Goal: Information Seeking & Learning: Learn about a topic

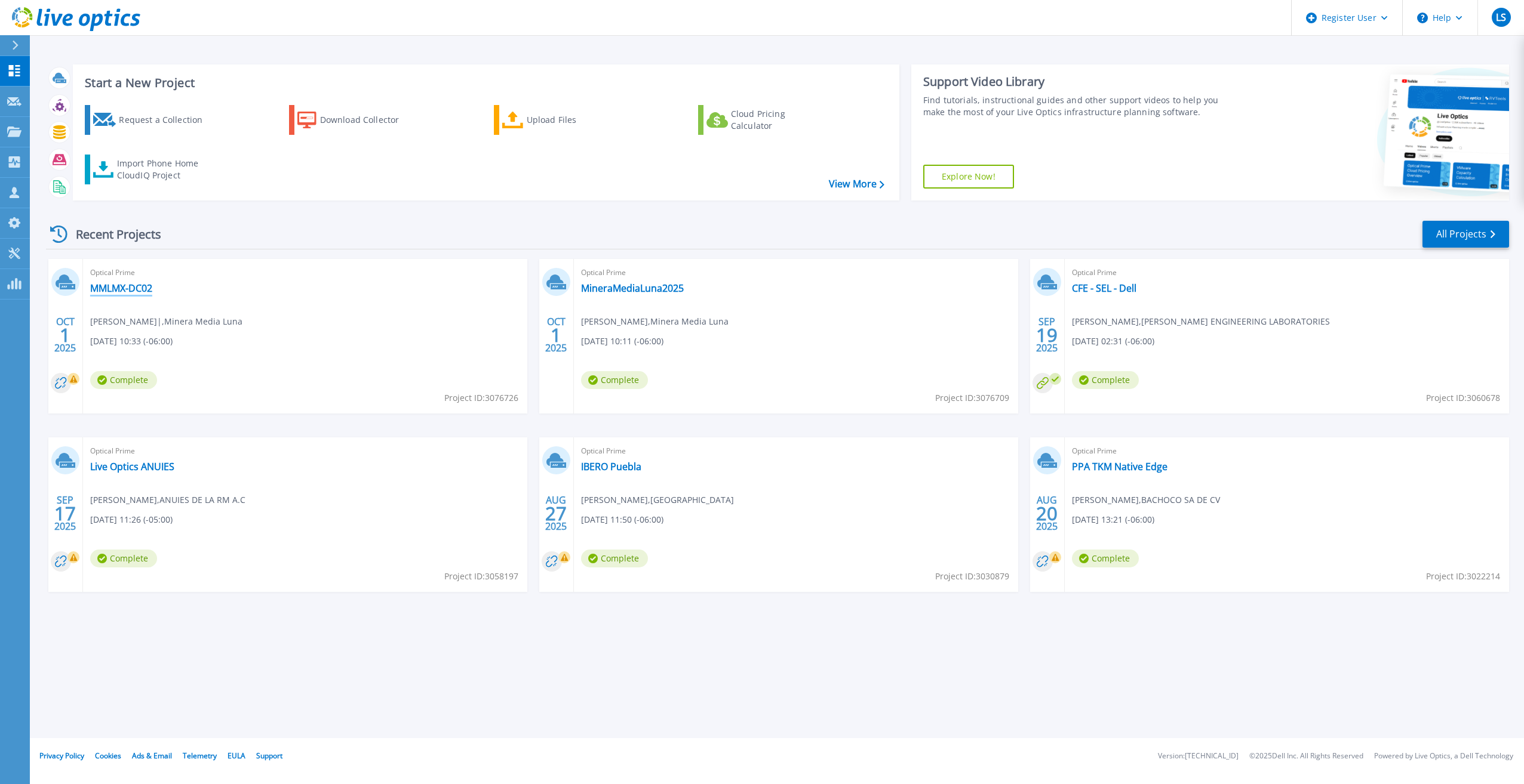
click at [123, 284] on link "MMLMX-DC02" at bounding box center [121, 289] width 62 height 12
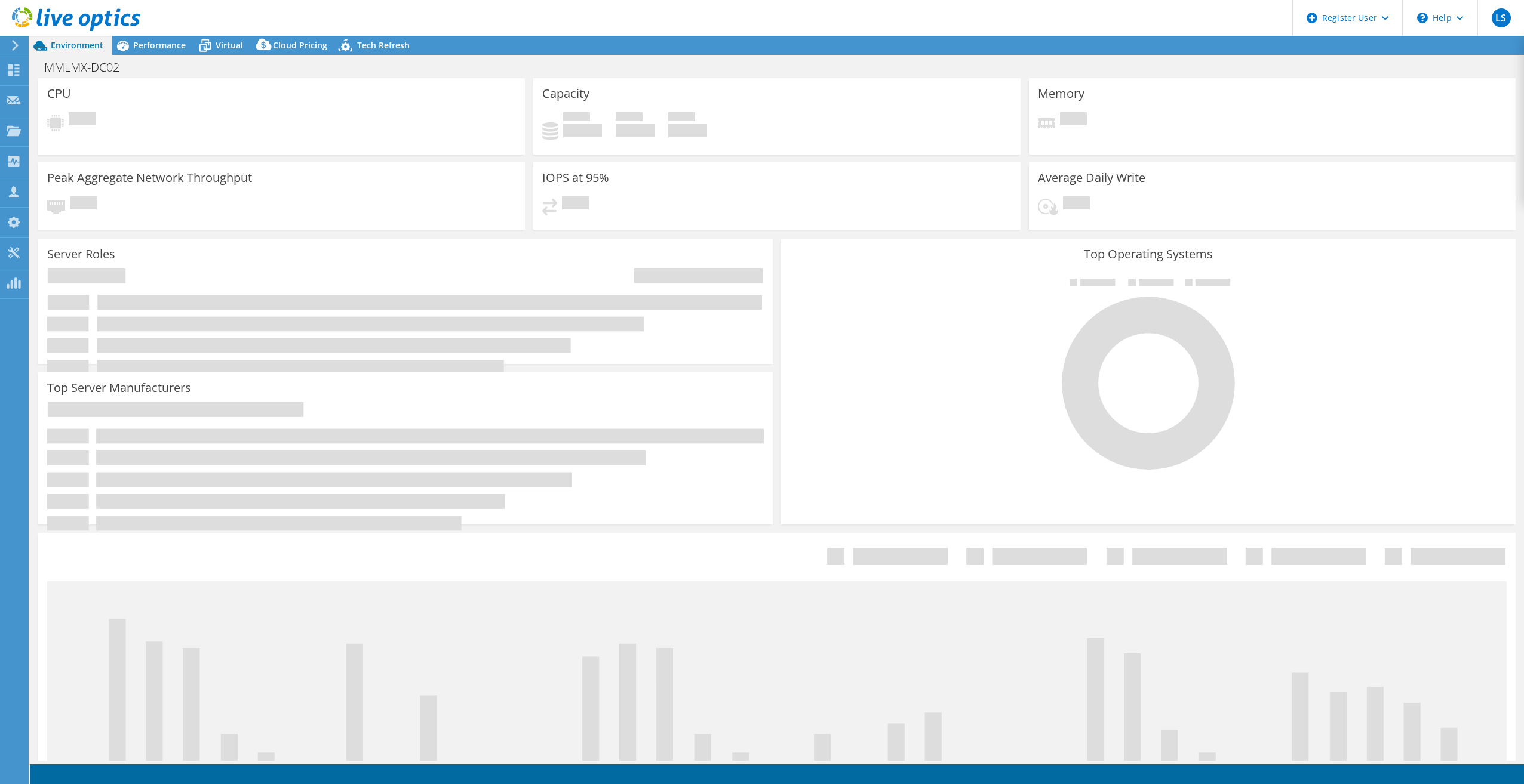
select select "USD"
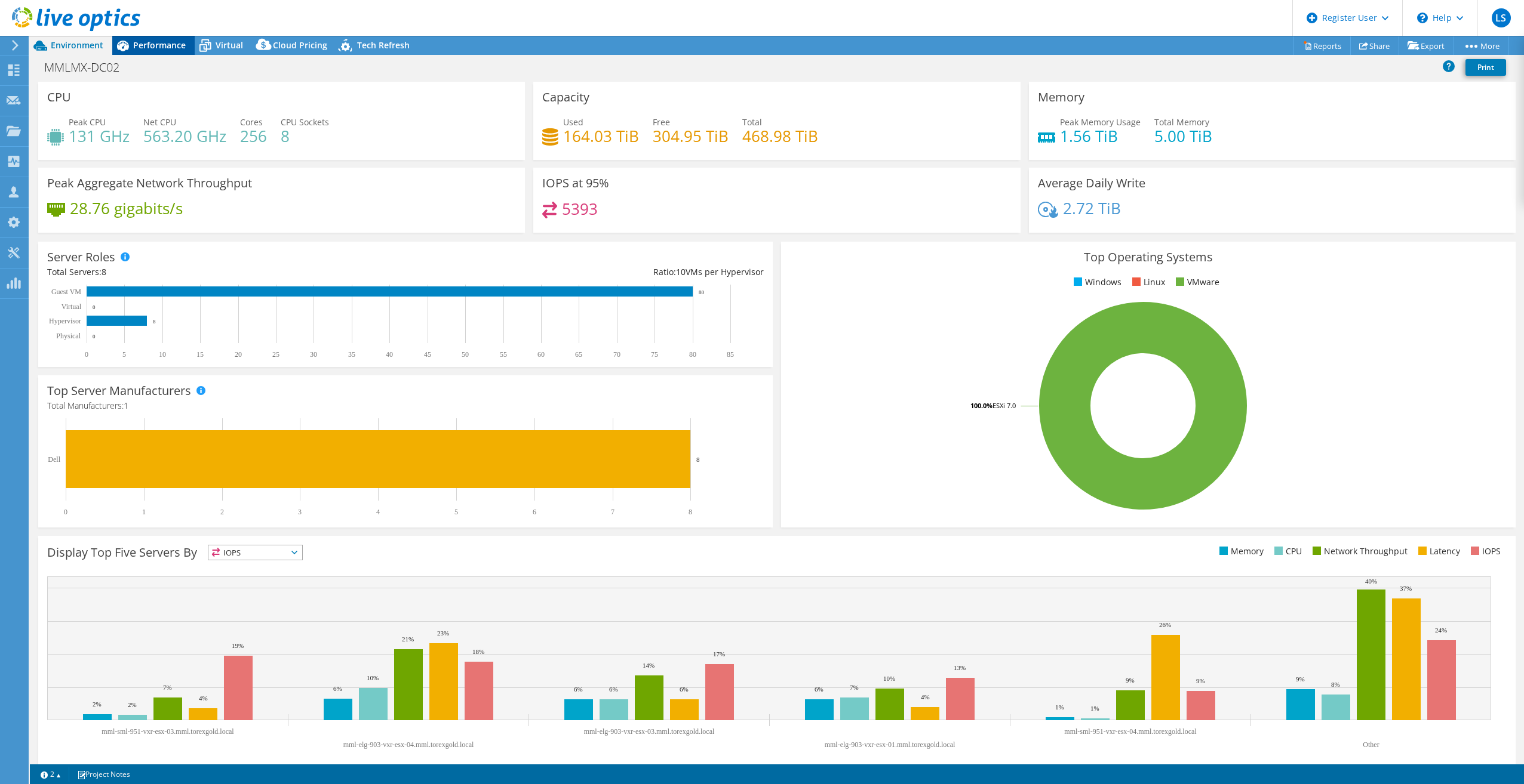
click at [152, 44] on span "Performance" at bounding box center [159, 45] width 52 height 12
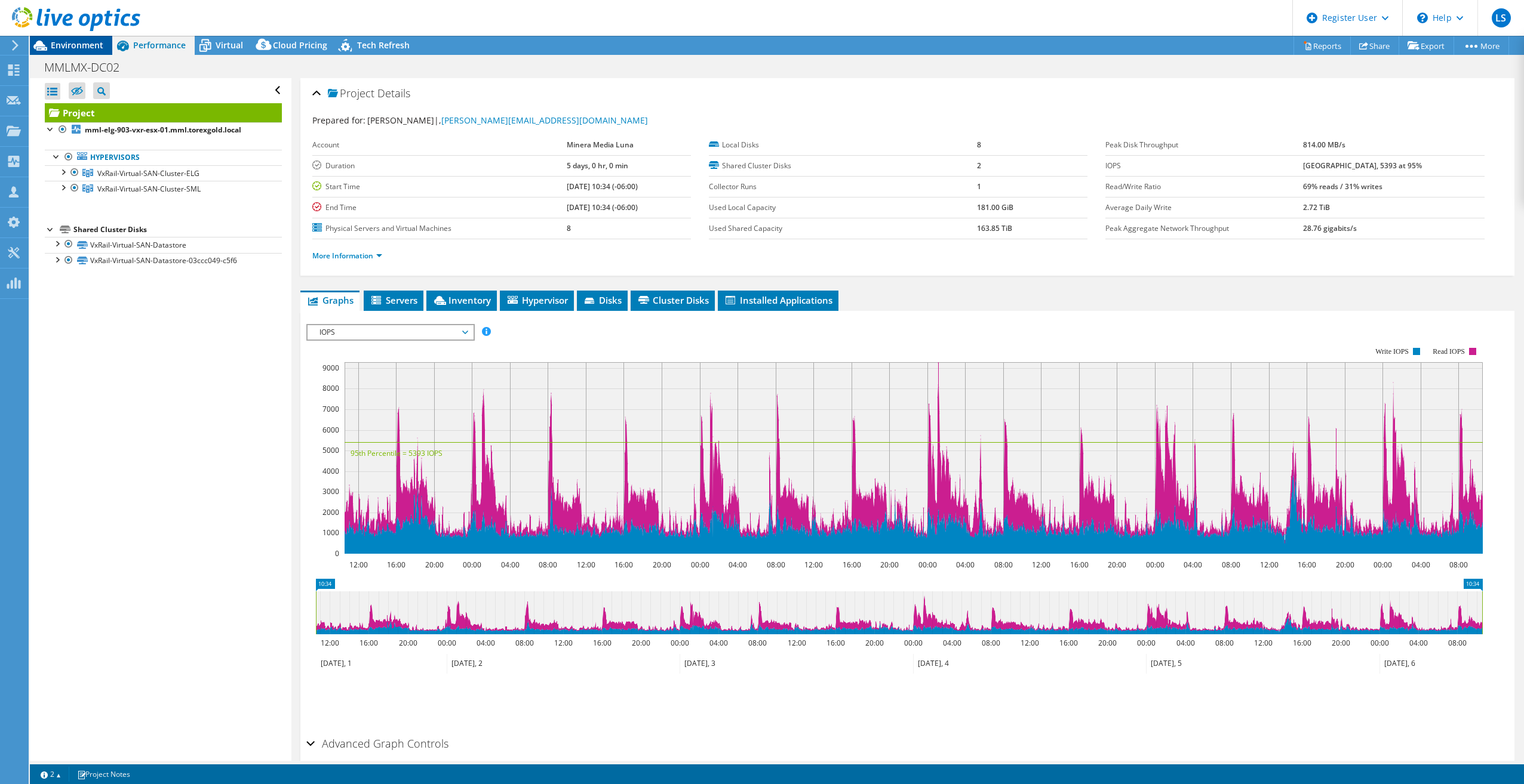
click at [89, 48] on span "Environment" at bounding box center [77, 45] width 52 height 12
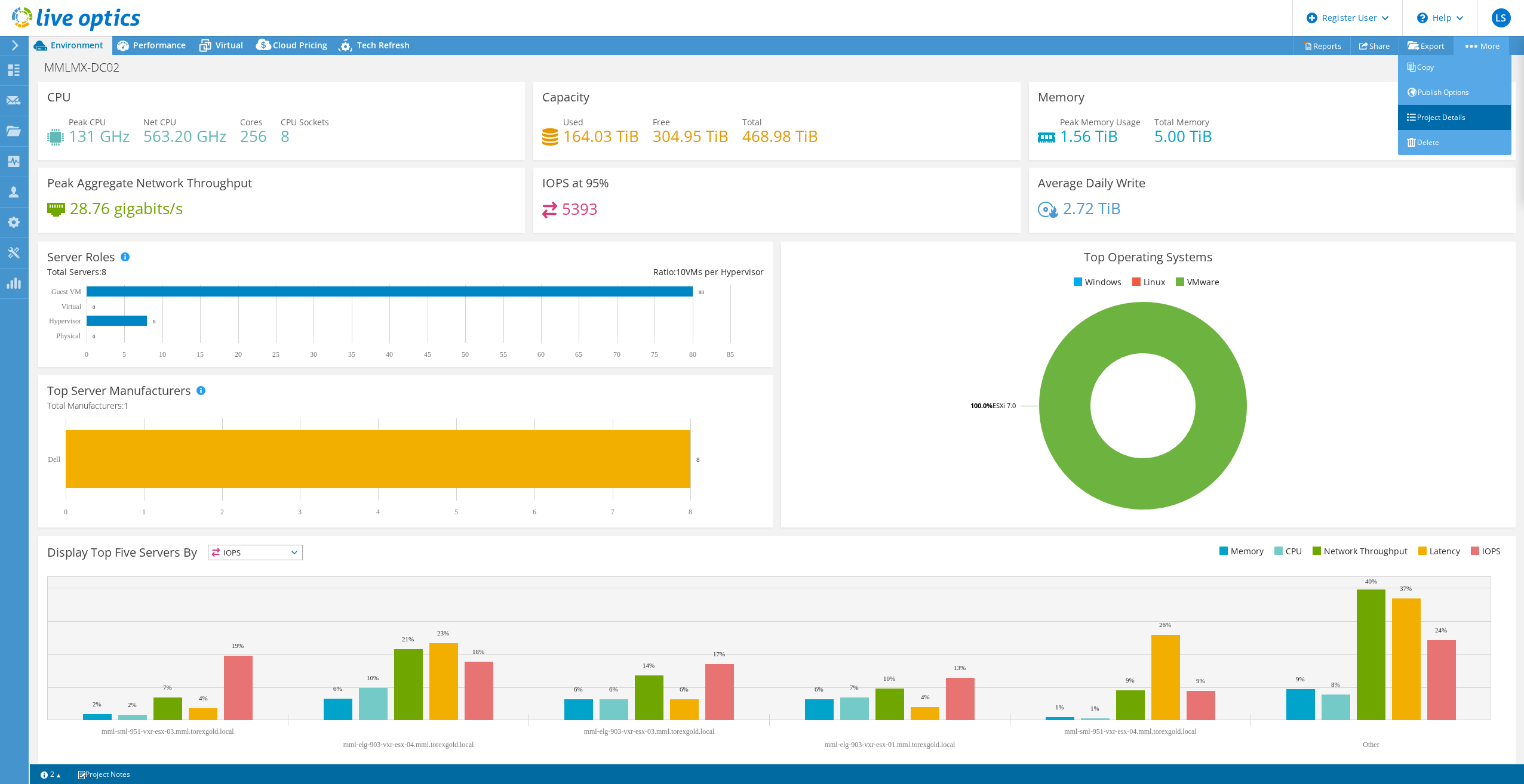
click at [1451, 116] on link "Project Details" at bounding box center [1455, 117] width 114 height 25
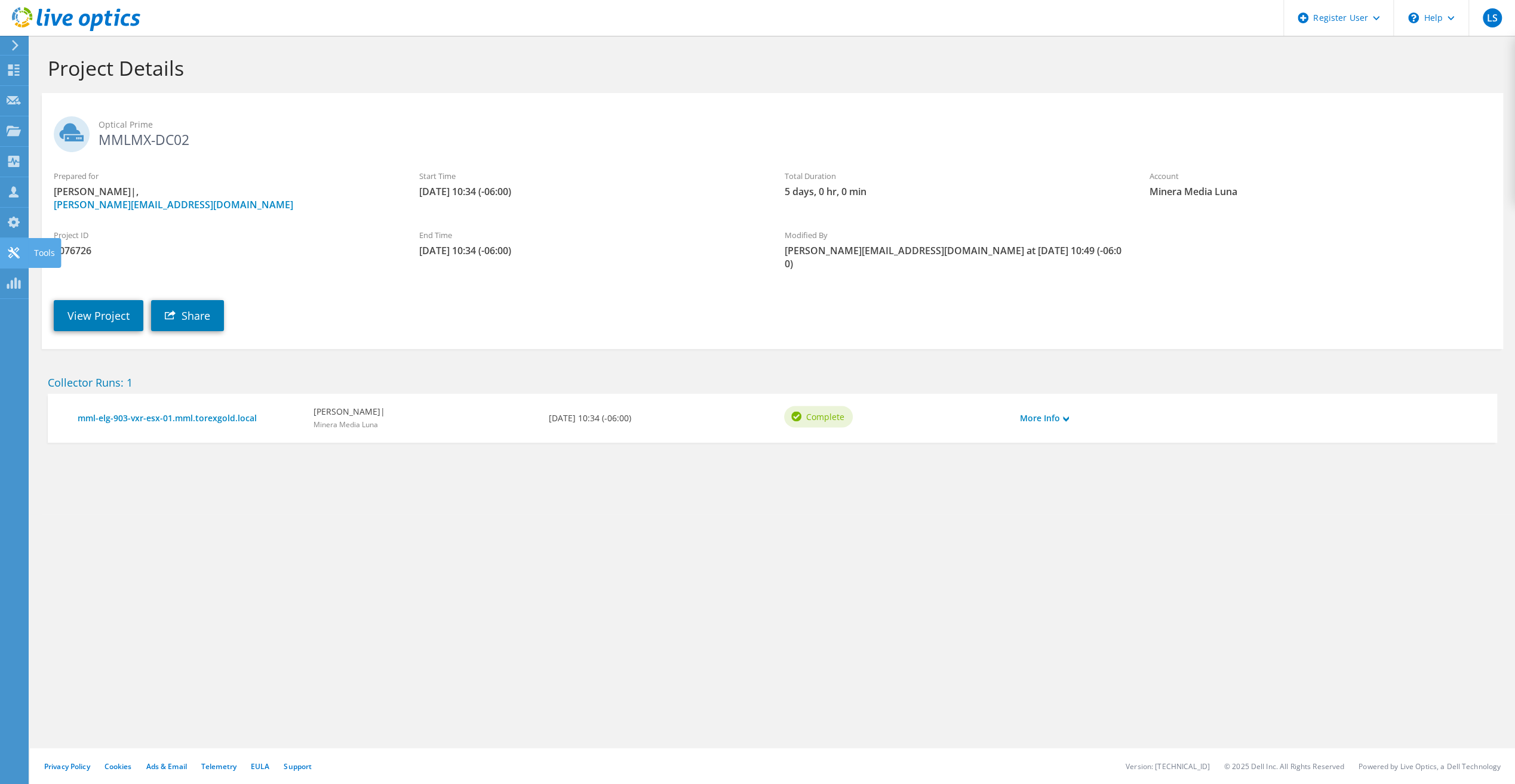
click at [17, 248] on use at bounding box center [13, 252] width 12 height 12
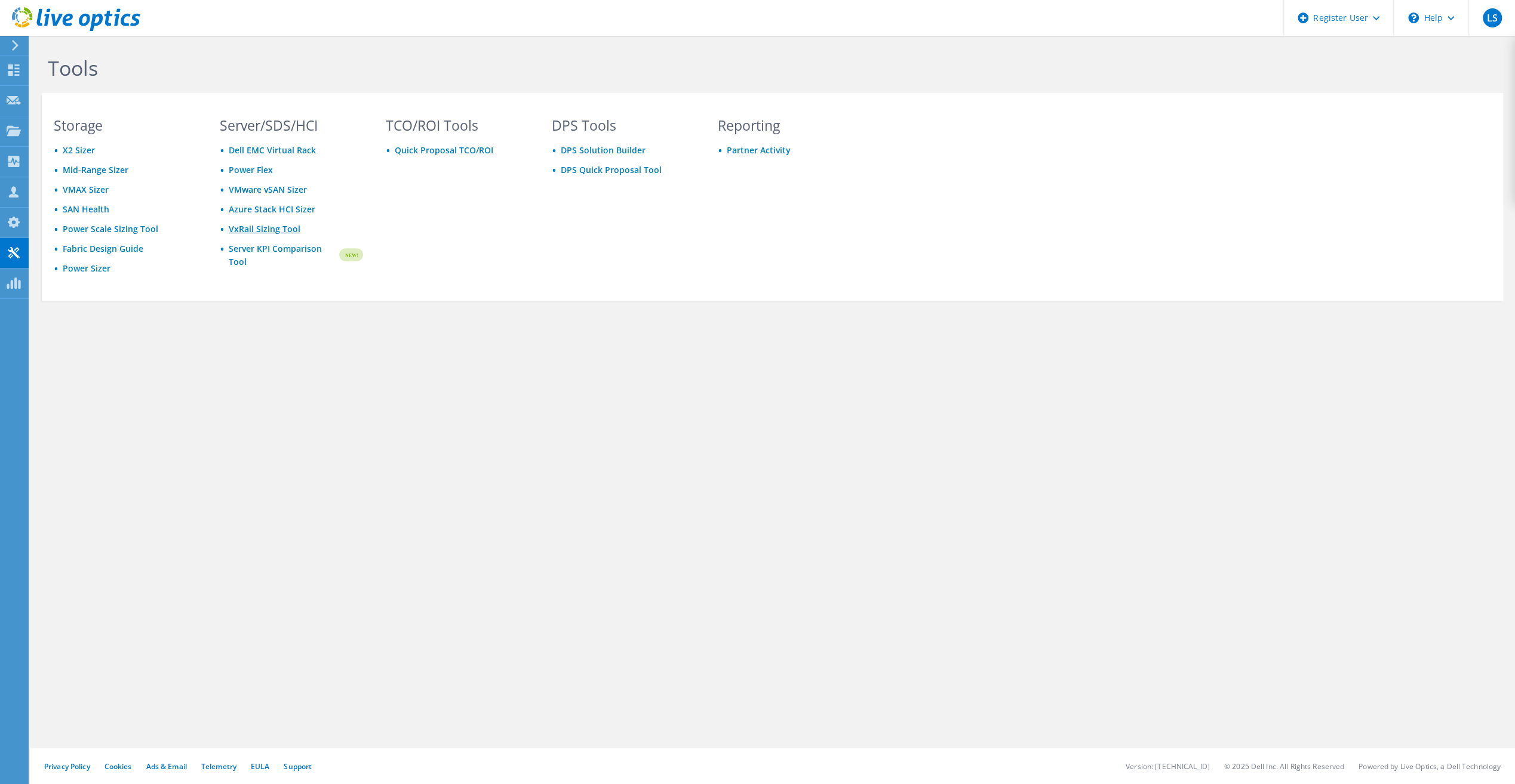
drag, startPoint x: 0, startPoint y: 0, endPoint x: 271, endPoint y: 231, distance: 356.1
click at [271, 231] on link "VxRail Sizing Tool" at bounding box center [264, 229] width 71 height 12
click at [17, 68] on use at bounding box center [14, 70] width 12 height 12
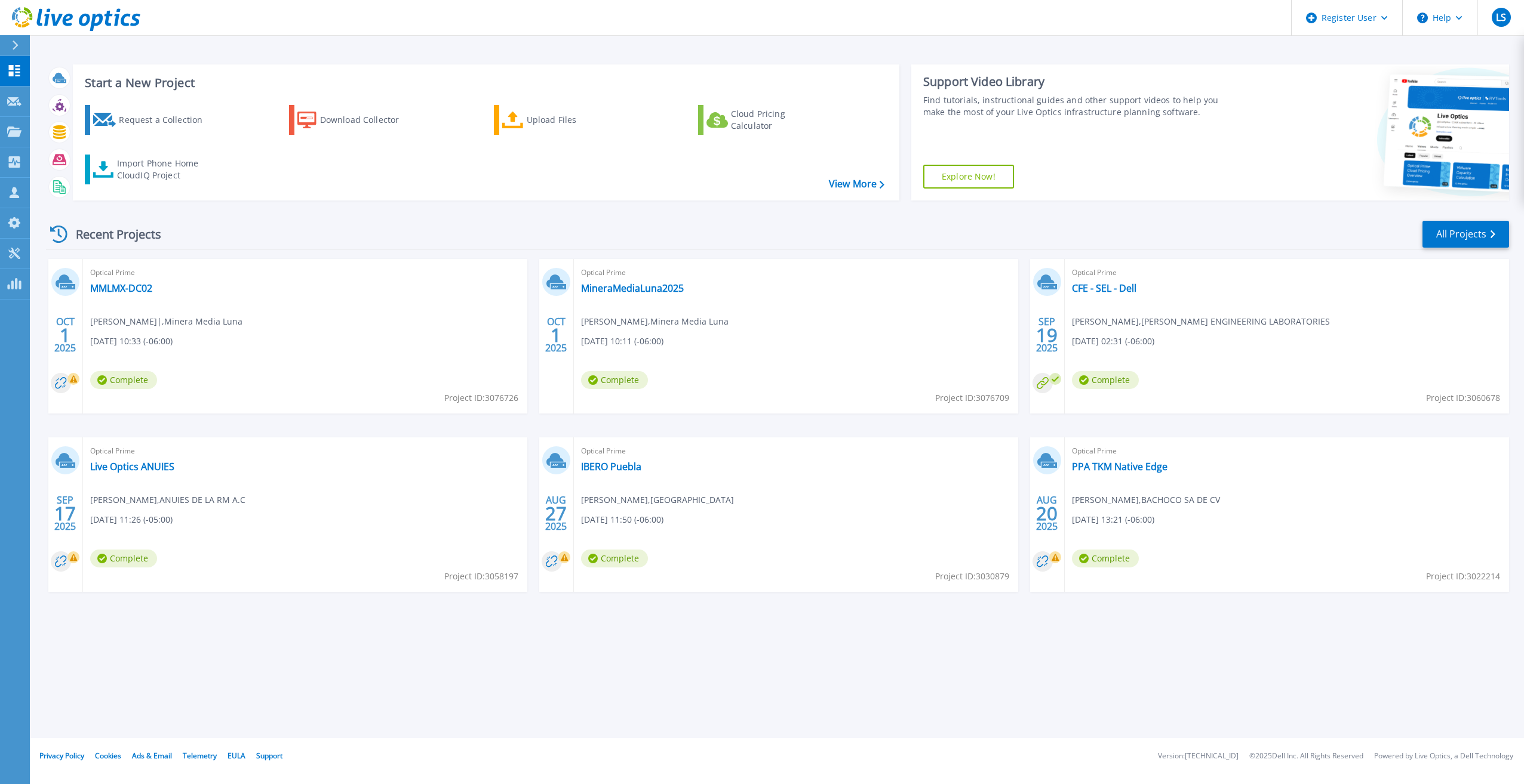
click at [507, 399] on span "Project ID: 3076726" at bounding box center [481, 397] width 74 height 13
copy span "3076726"
click at [144, 291] on link "MMLMX-DC02" at bounding box center [121, 289] width 62 height 12
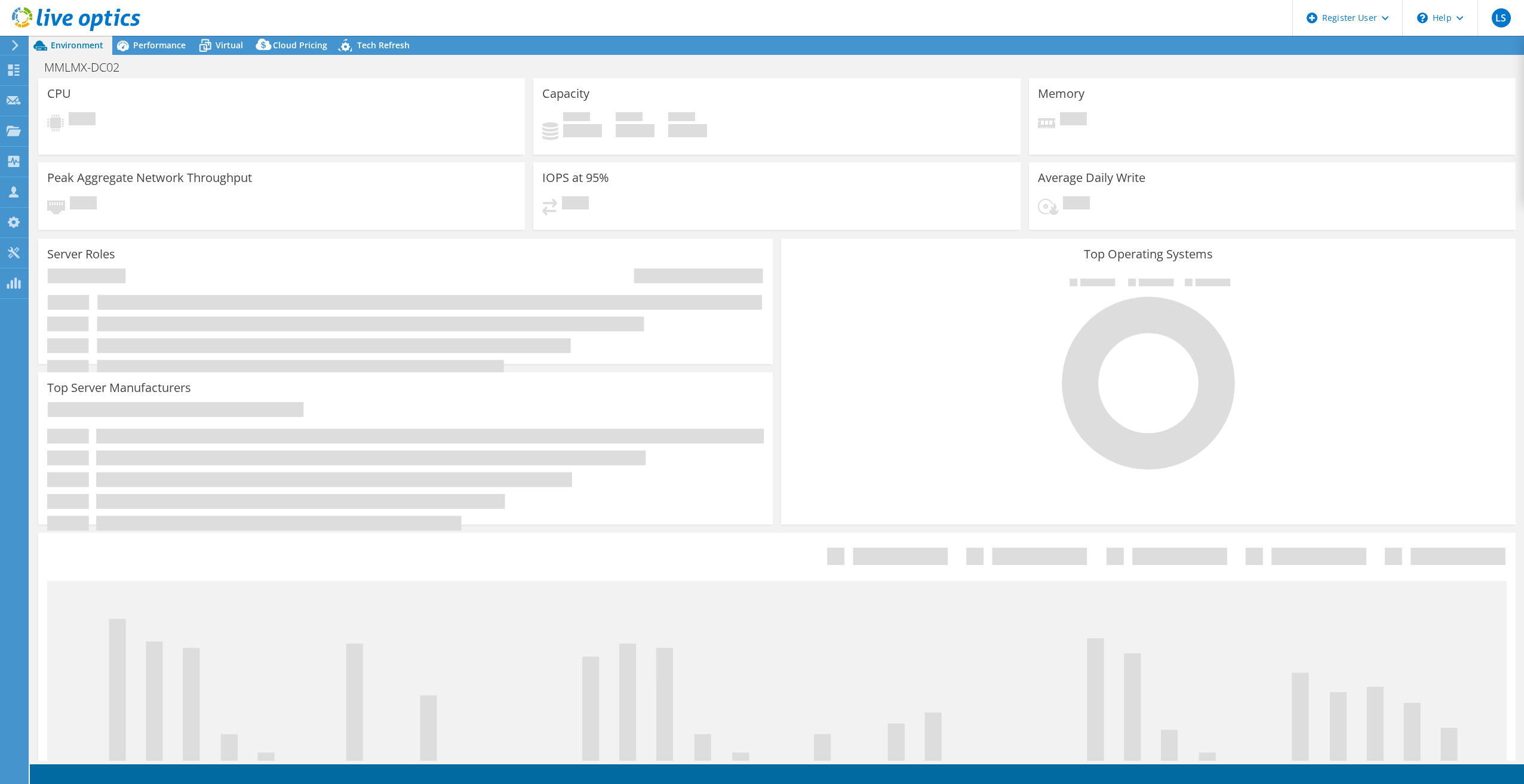
select select "USD"
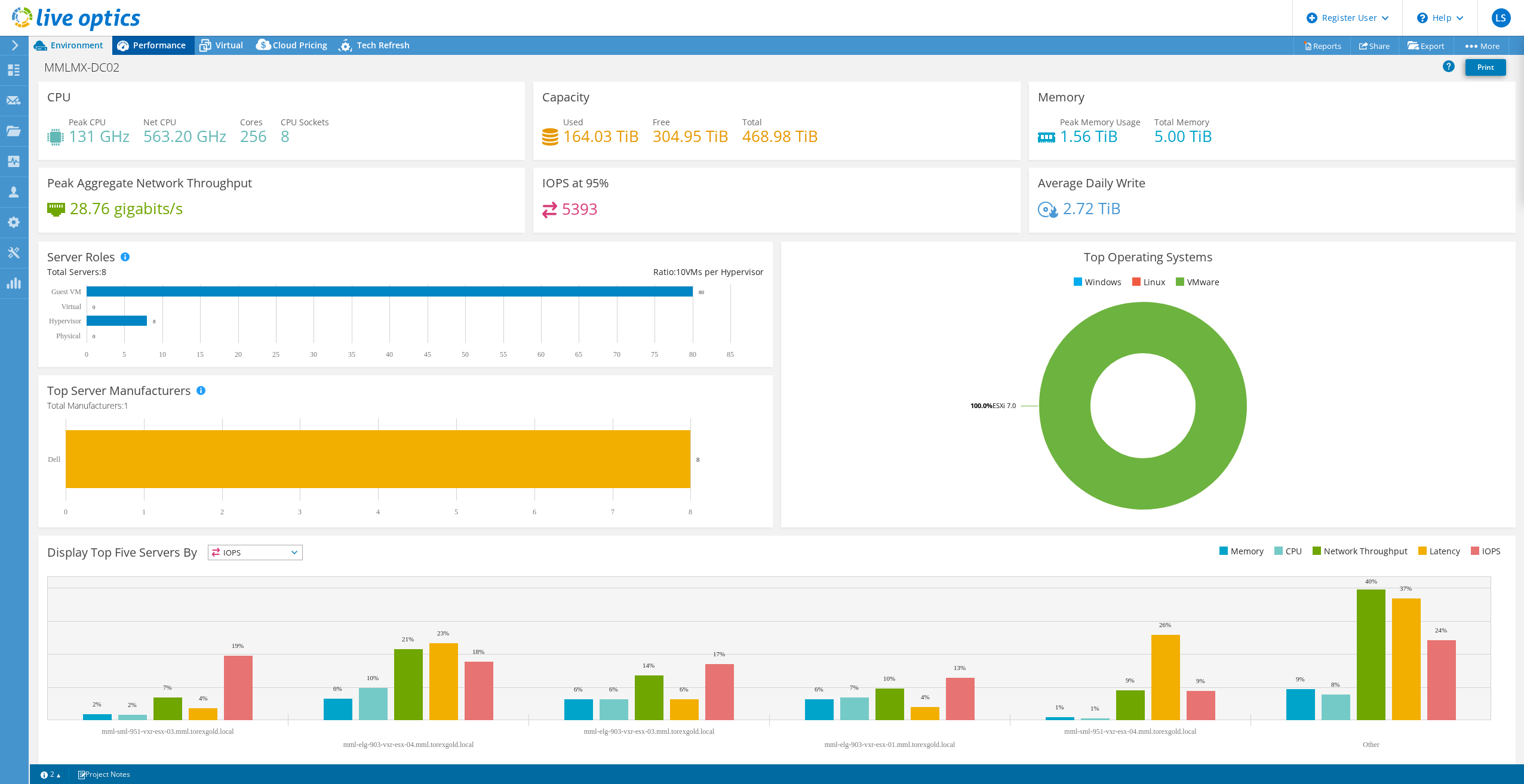
click at [172, 43] on span "Performance" at bounding box center [159, 45] width 52 height 12
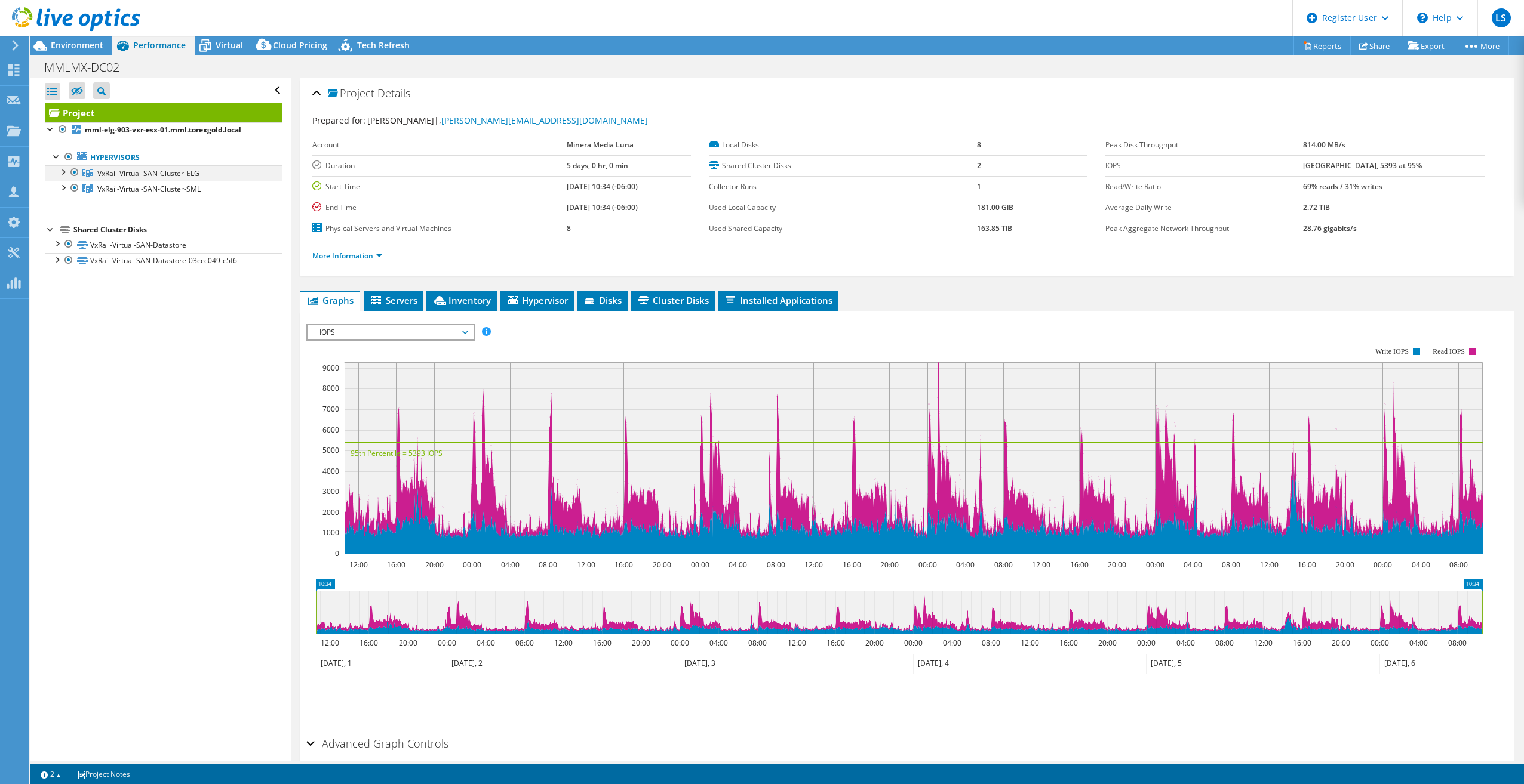
click at [65, 174] on div at bounding box center [63, 172] width 12 height 12
click at [66, 250] on div at bounding box center [63, 250] width 12 height 12
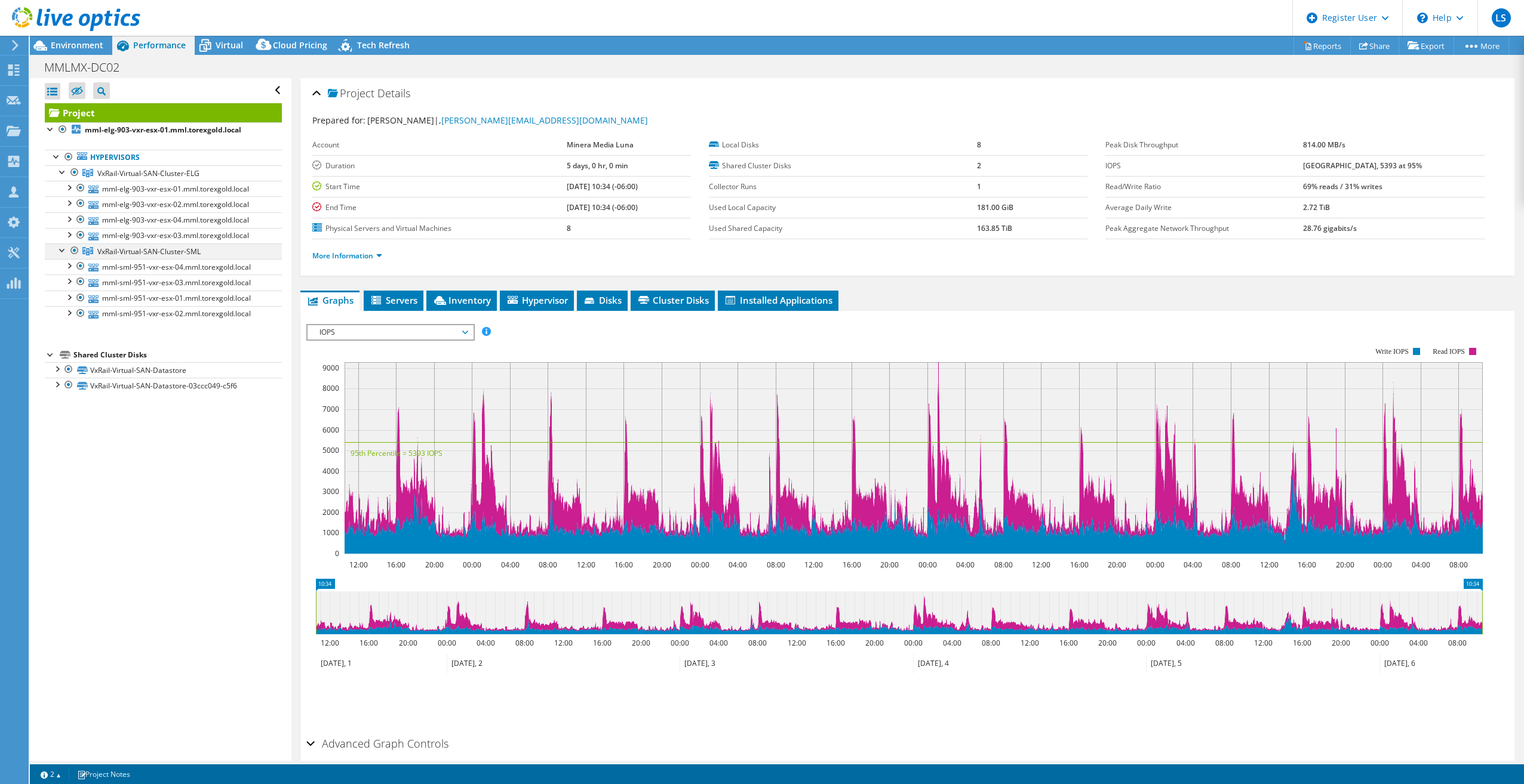
click at [73, 248] on div at bounding box center [75, 250] width 12 height 14
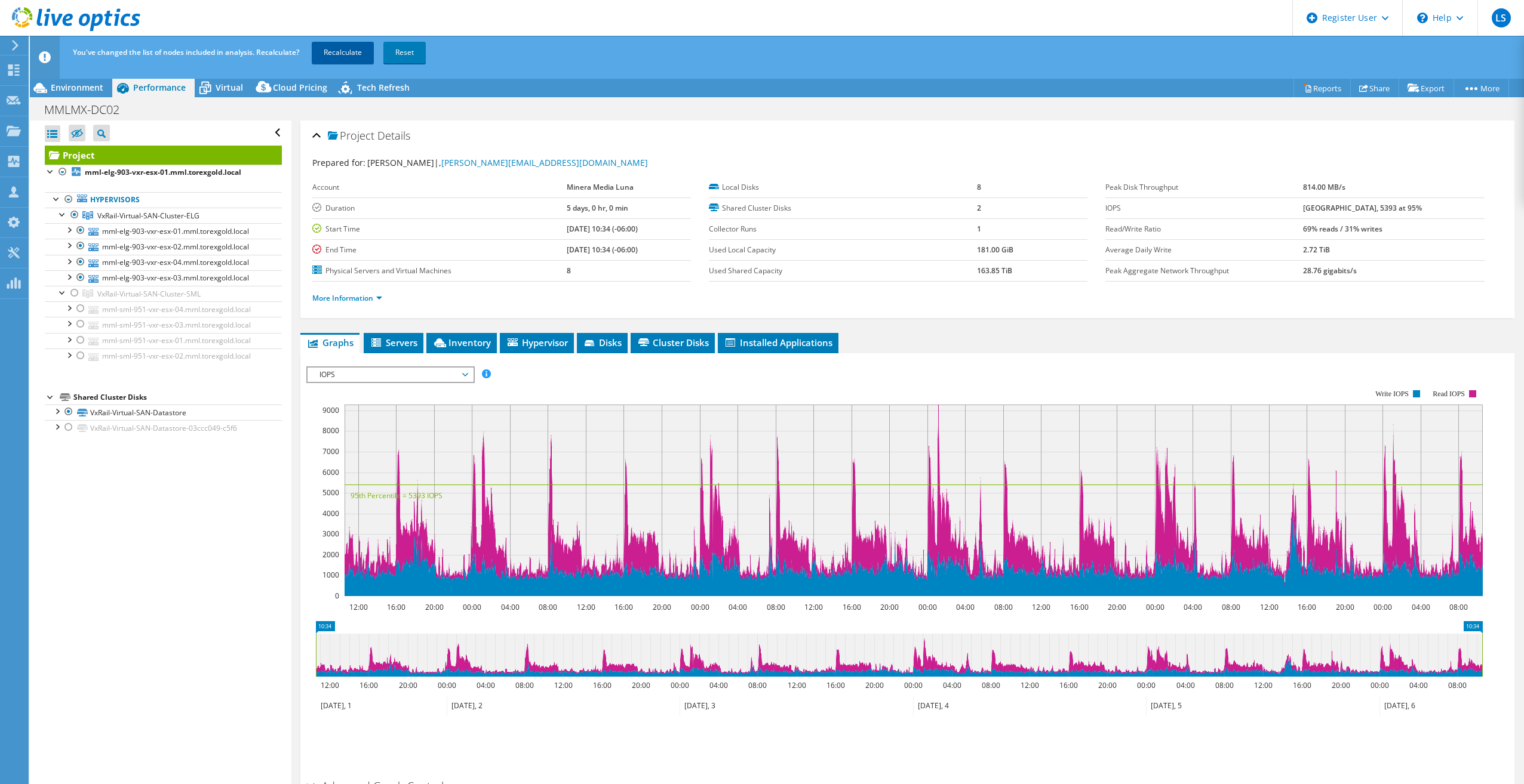
click at [334, 56] on link "Recalculate" at bounding box center [343, 52] width 62 height 22
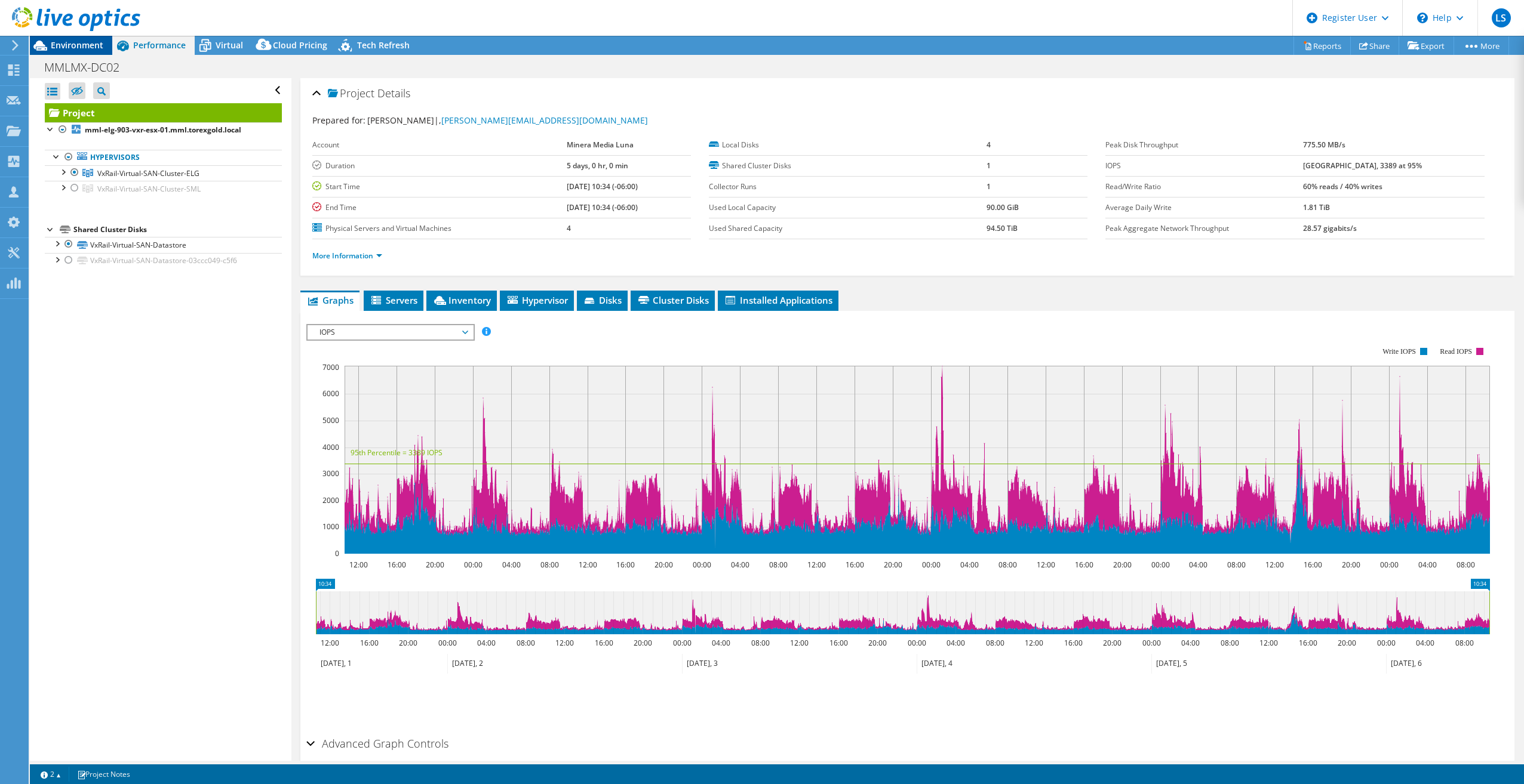
click at [80, 47] on span "Environment" at bounding box center [77, 45] width 52 height 12
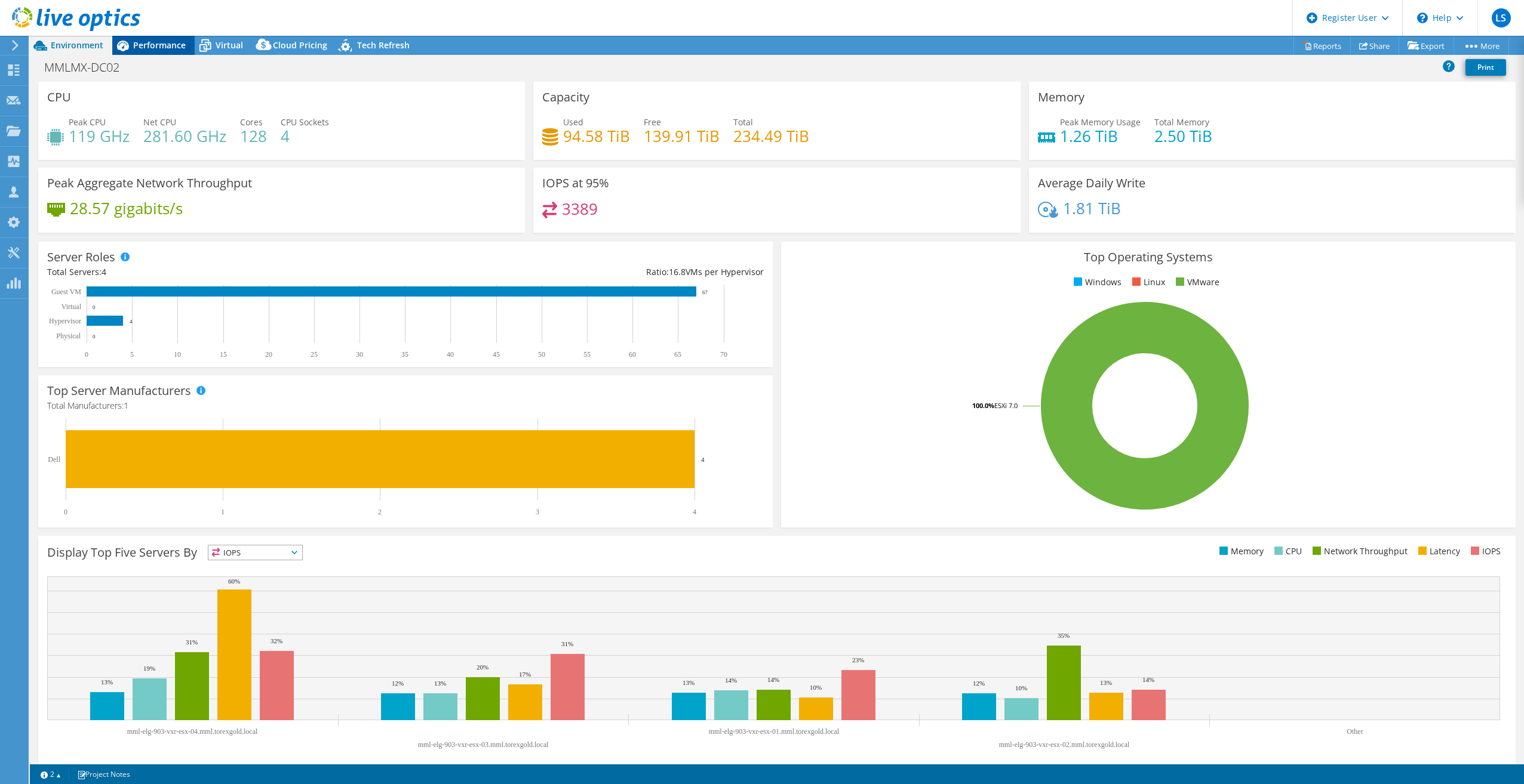
click at [137, 43] on span "Performance" at bounding box center [159, 45] width 52 height 12
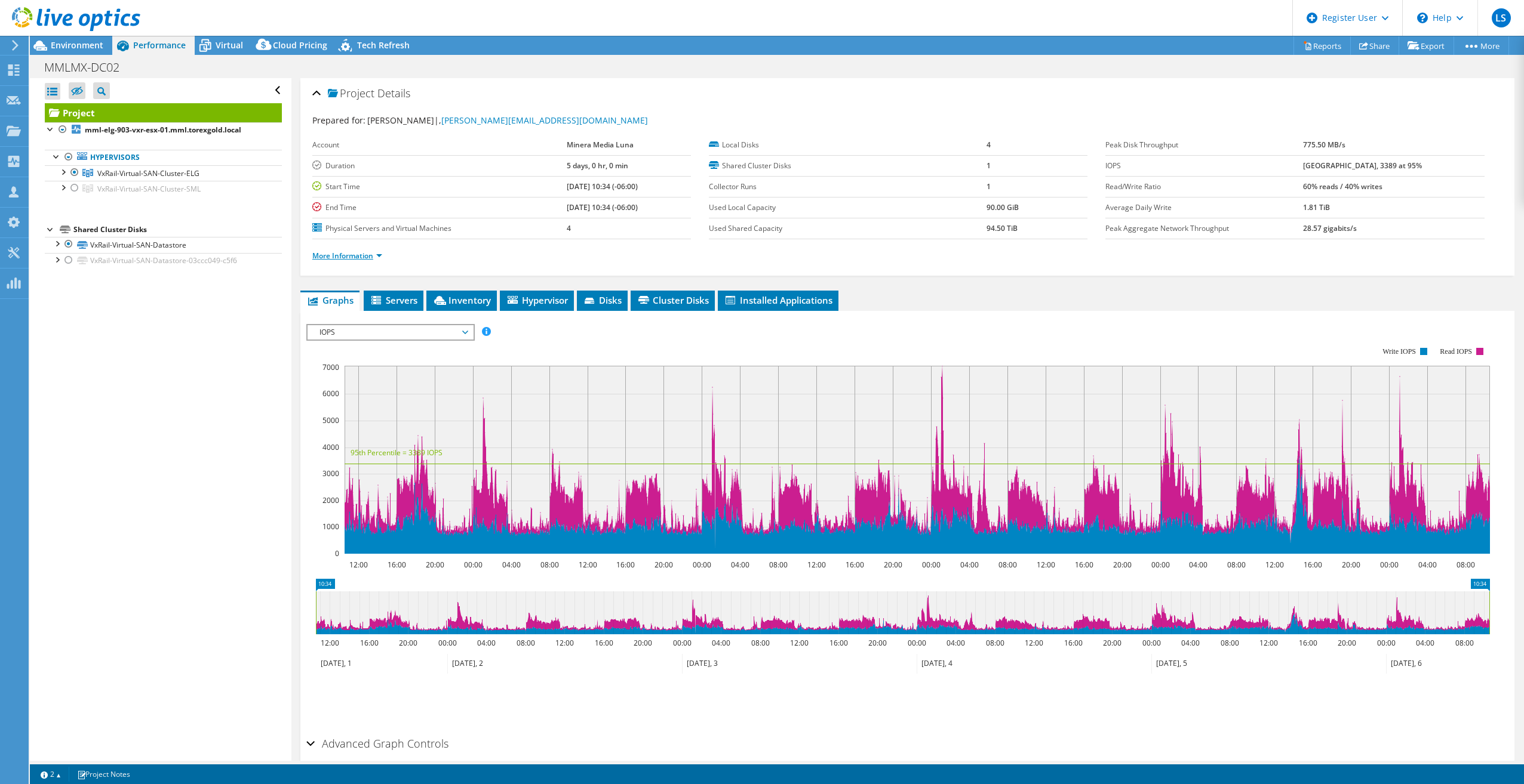
click at [379, 252] on link "More Information" at bounding box center [347, 255] width 70 height 10
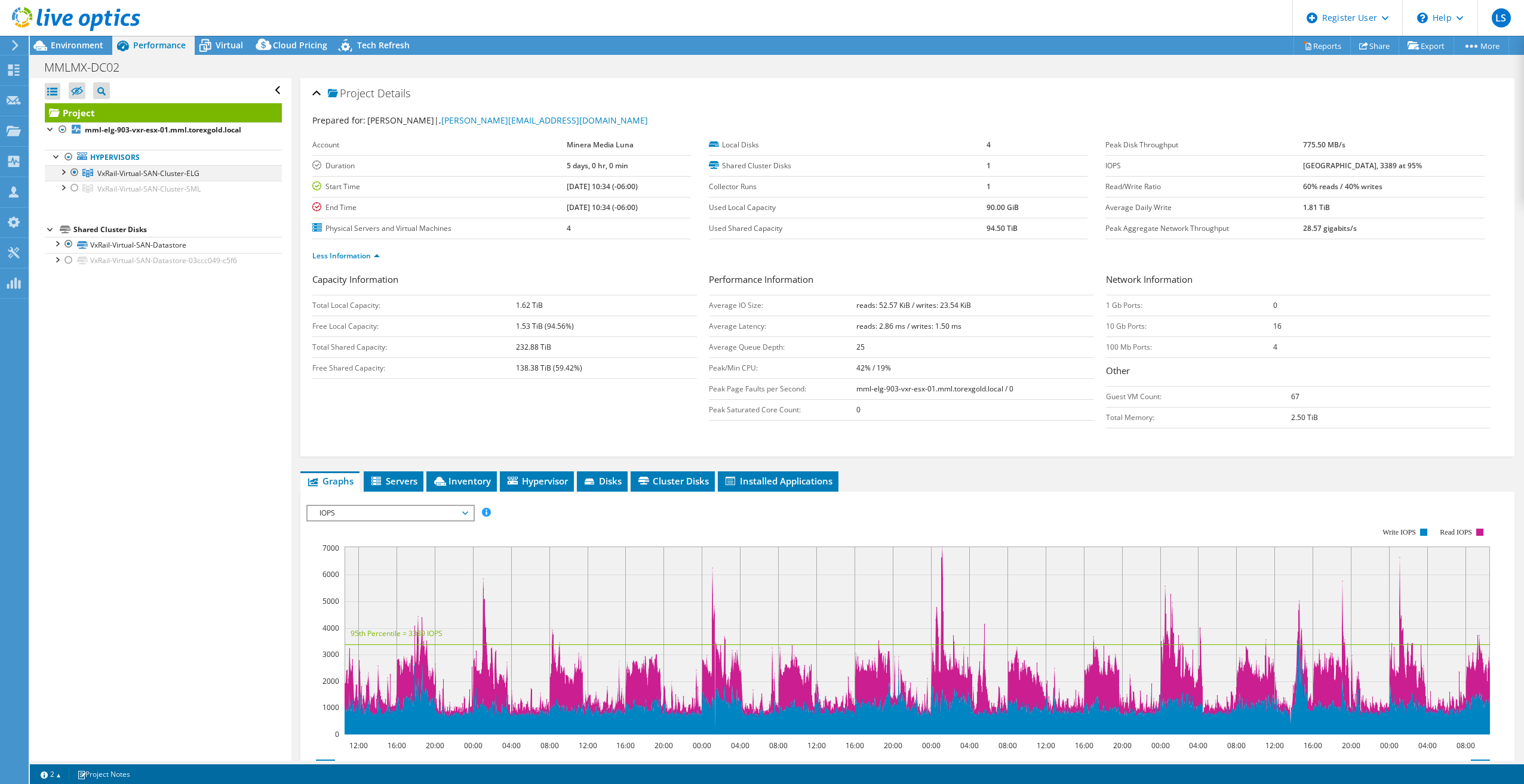
click at [63, 172] on div at bounding box center [63, 172] width 12 height 12
click at [61, 44] on span "Environment" at bounding box center [77, 45] width 52 height 12
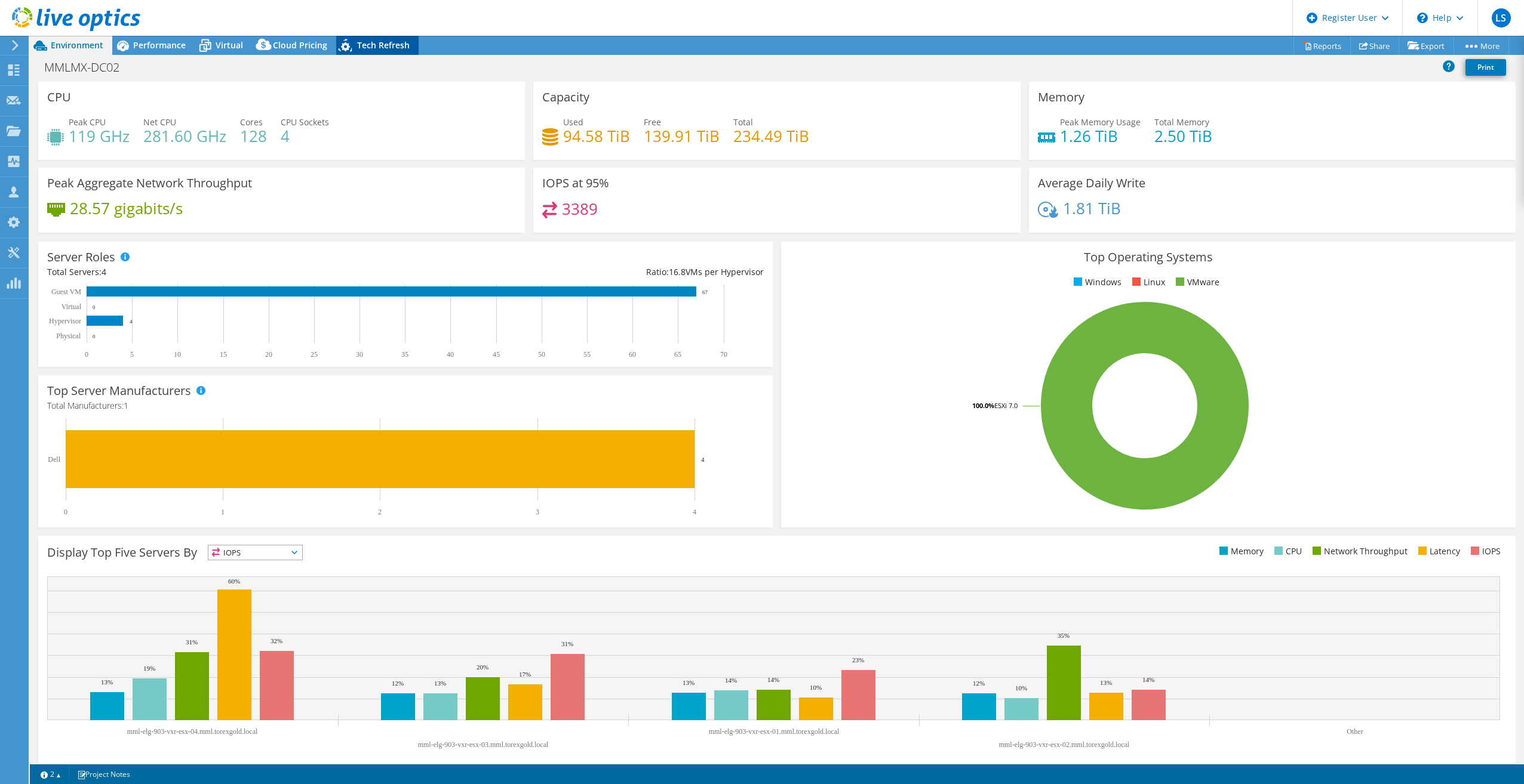
click at [357, 48] on span "Tech Refresh" at bounding box center [383, 45] width 52 height 12
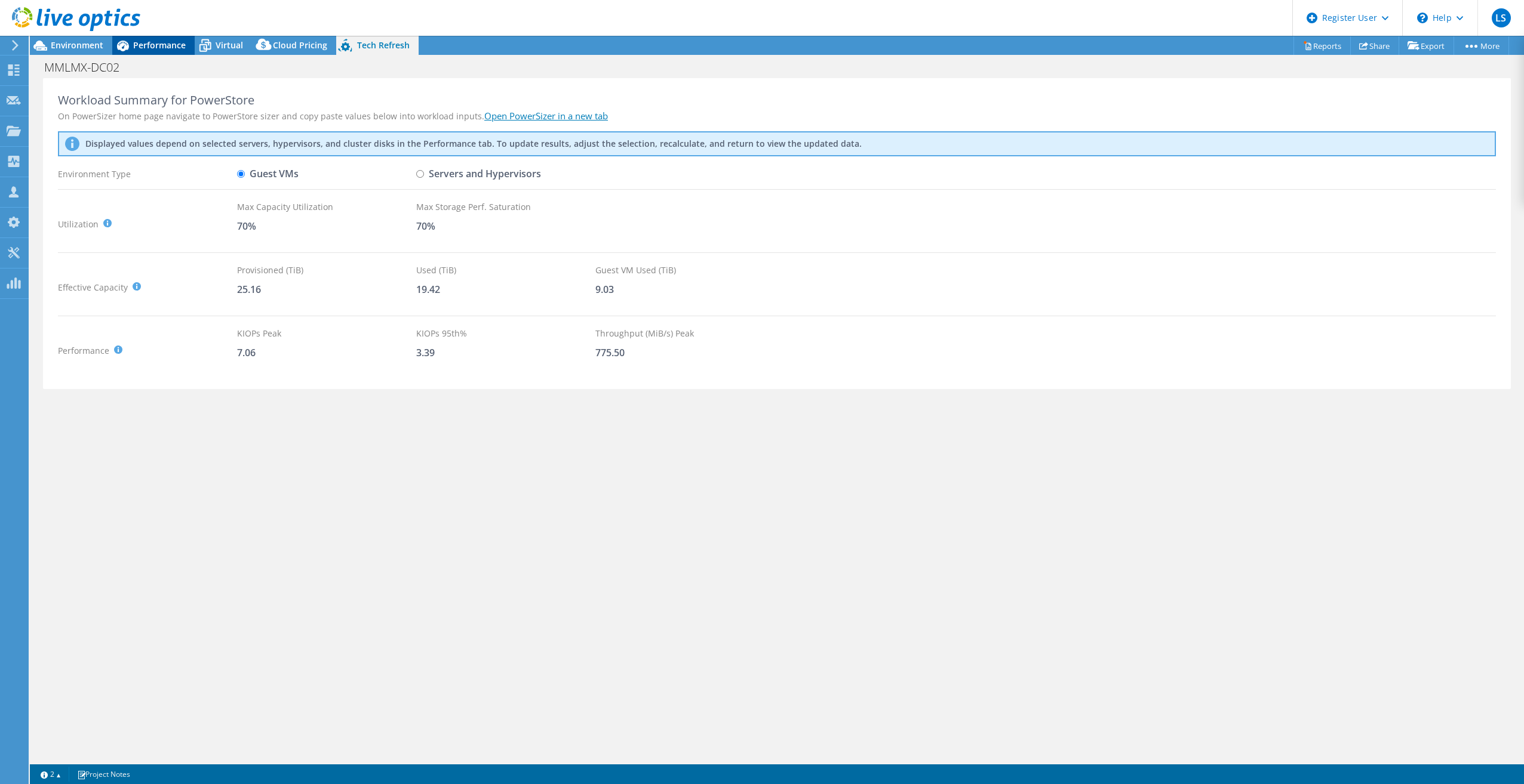
click at [153, 48] on span "Performance" at bounding box center [159, 45] width 52 height 12
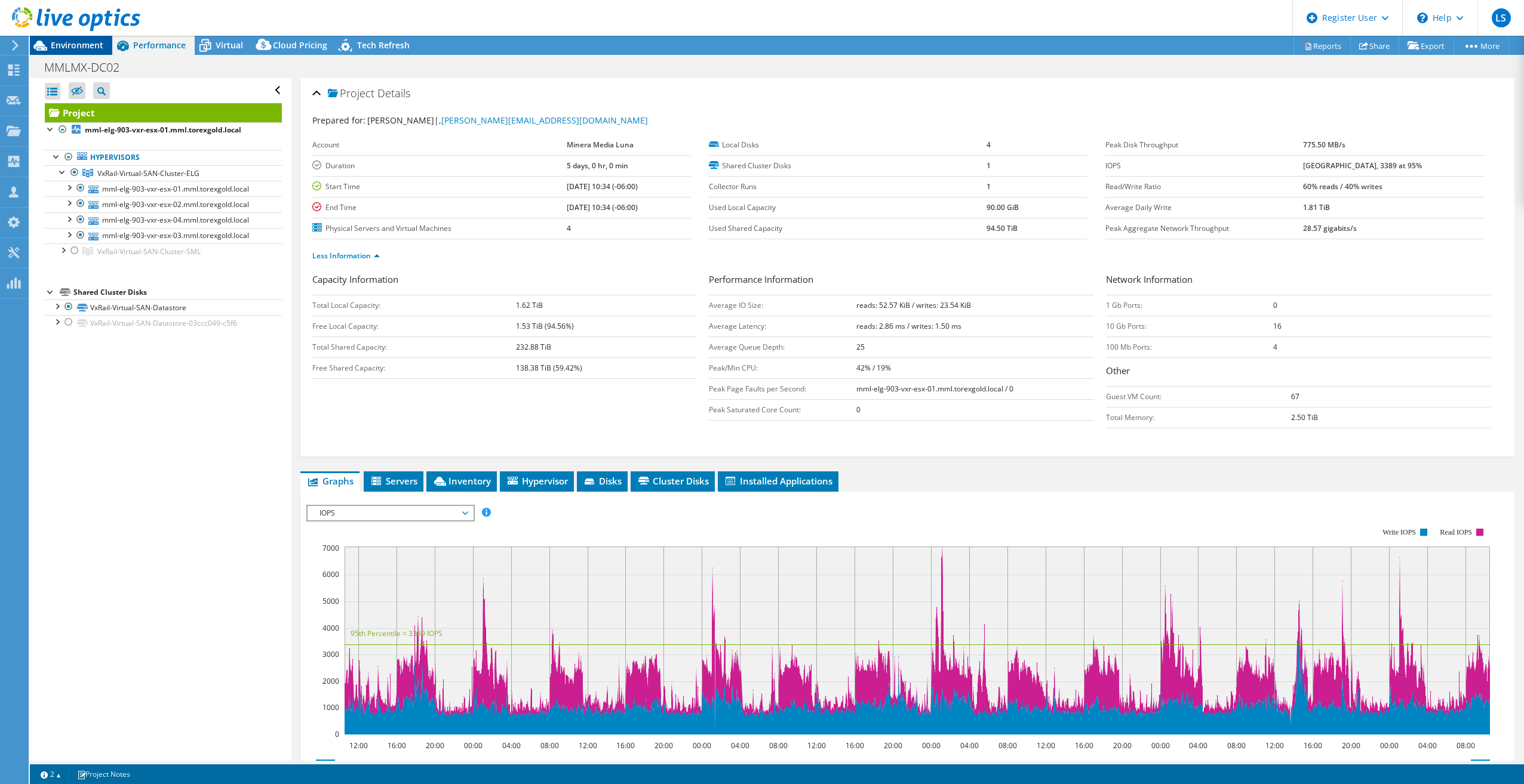
click at [93, 50] on span "Environment" at bounding box center [77, 45] width 52 height 12
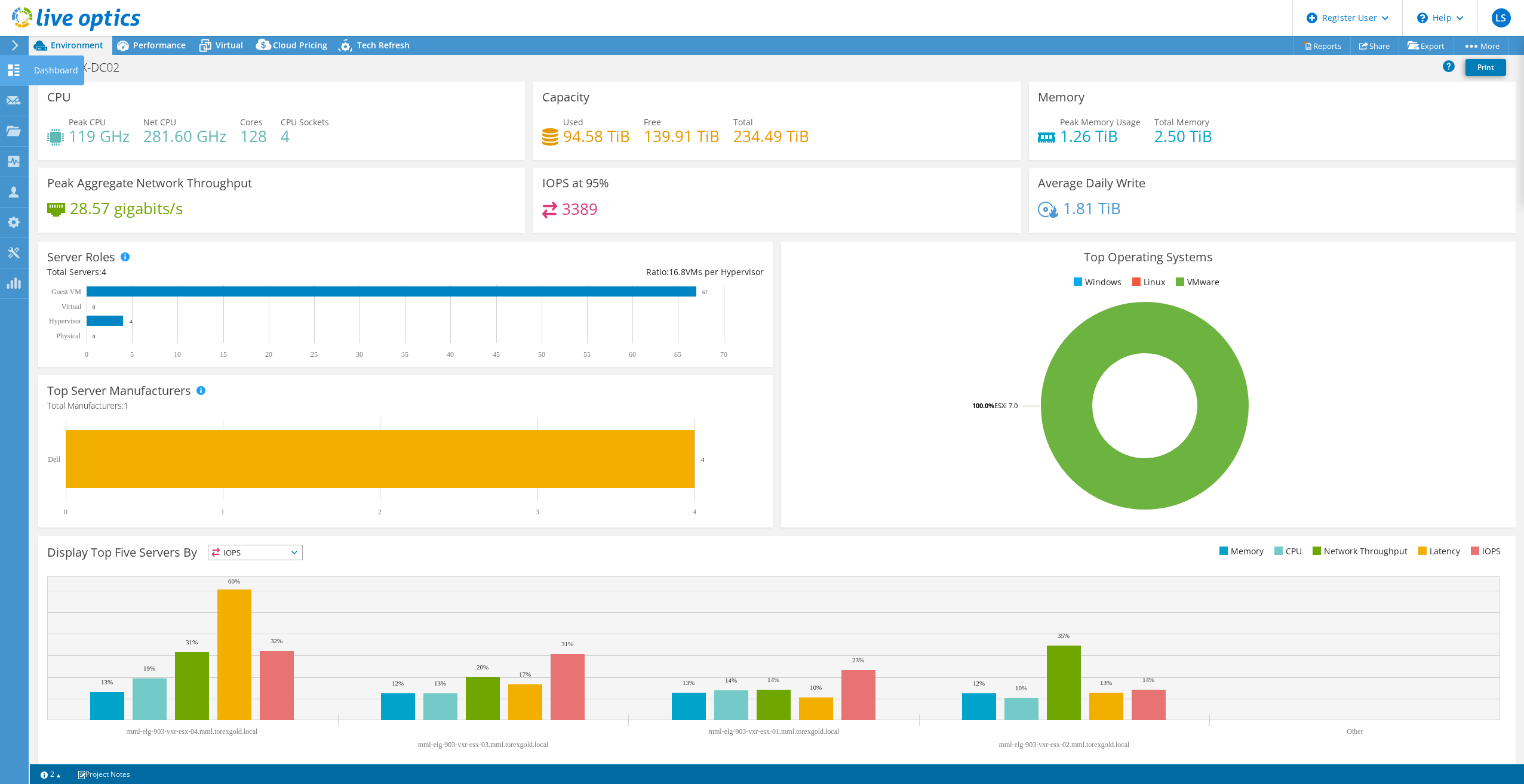
click at [12, 65] on use at bounding box center [14, 70] width 12 height 12
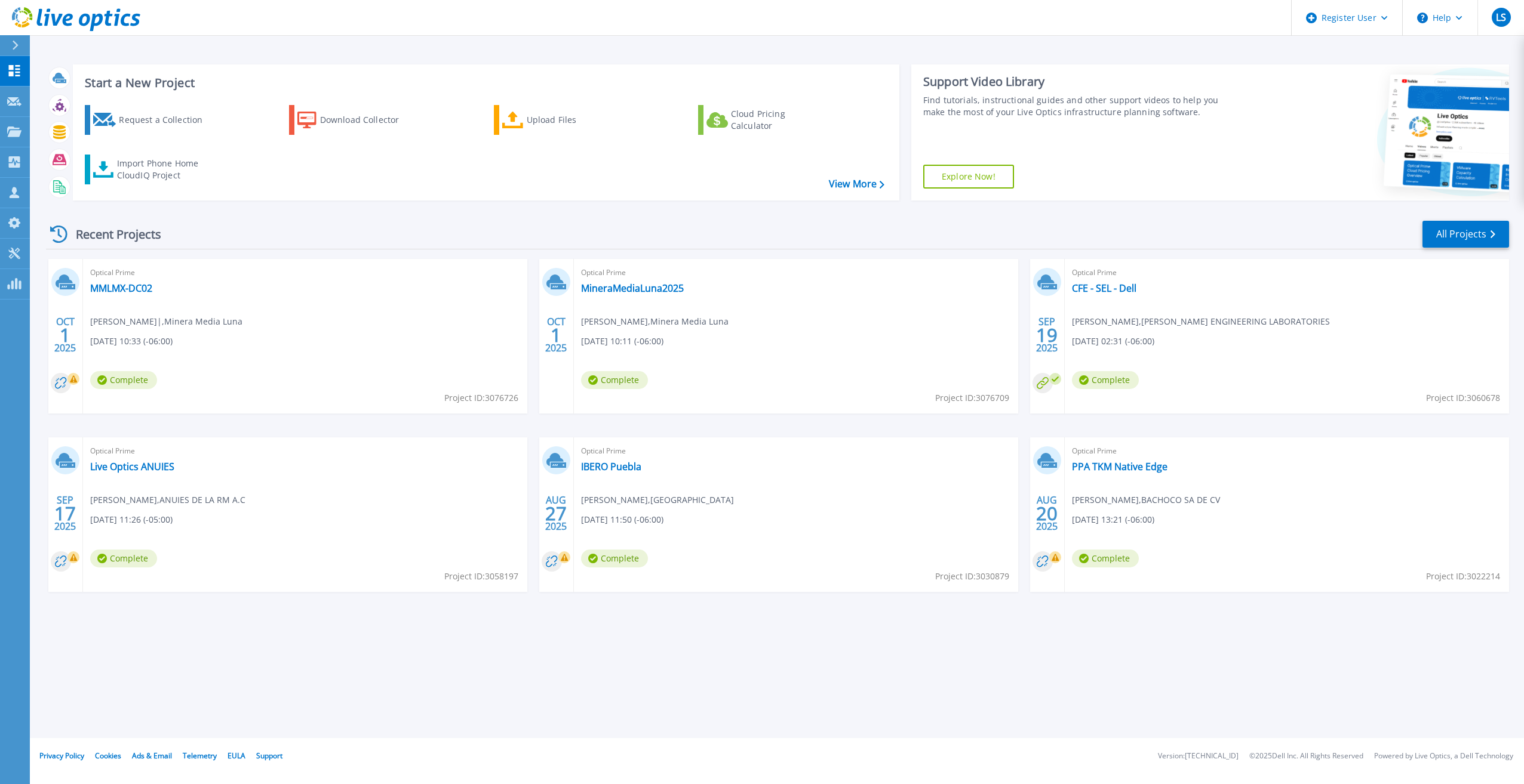
click at [494, 400] on span "Project ID: 3076726" at bounding box center [481, 397] width 74 height 13
copy span "3076726"
click at [148, 294] on link "MMLMX-DC02" at bounding box center [121, 289] width 62 height 12
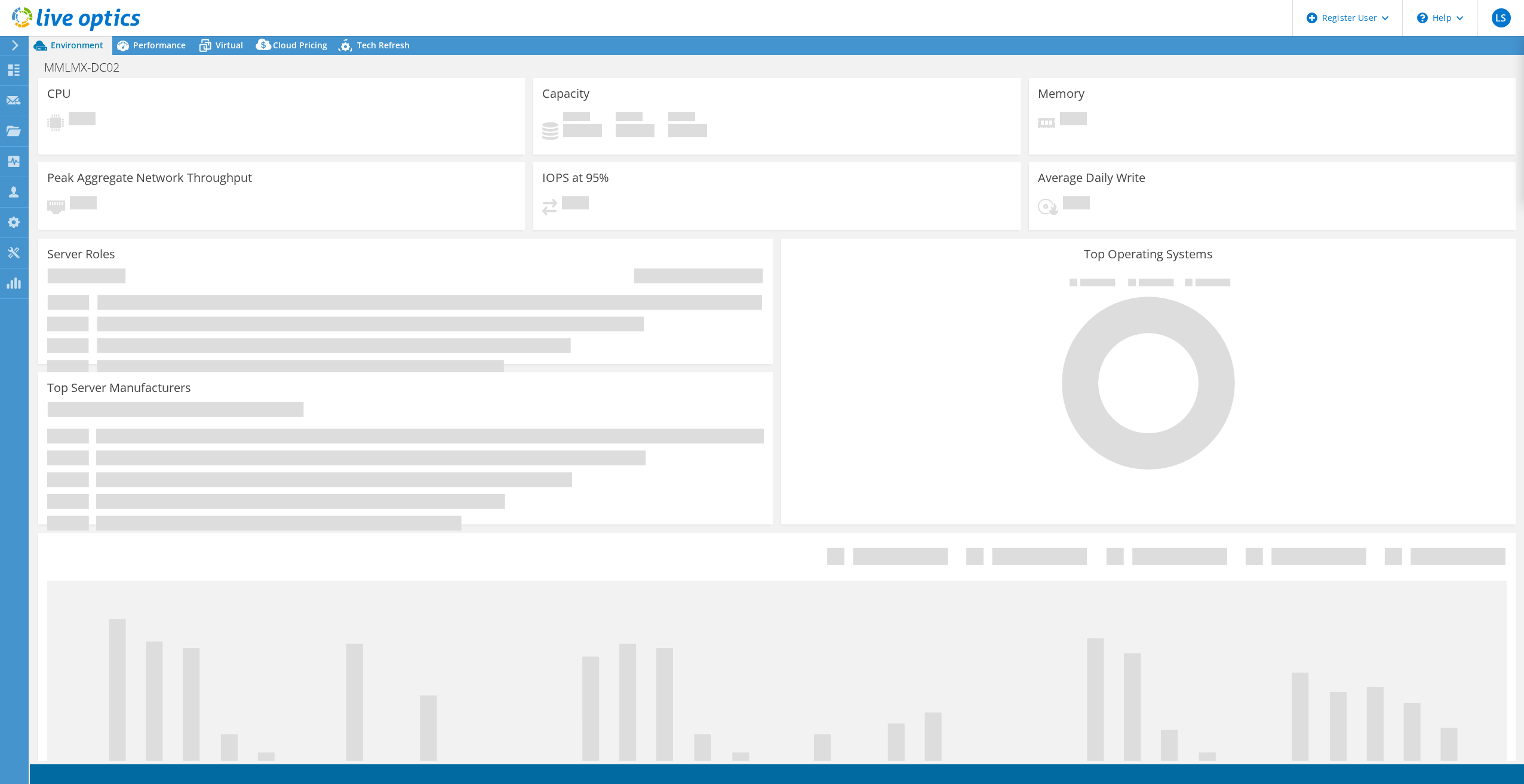
select select "USD"
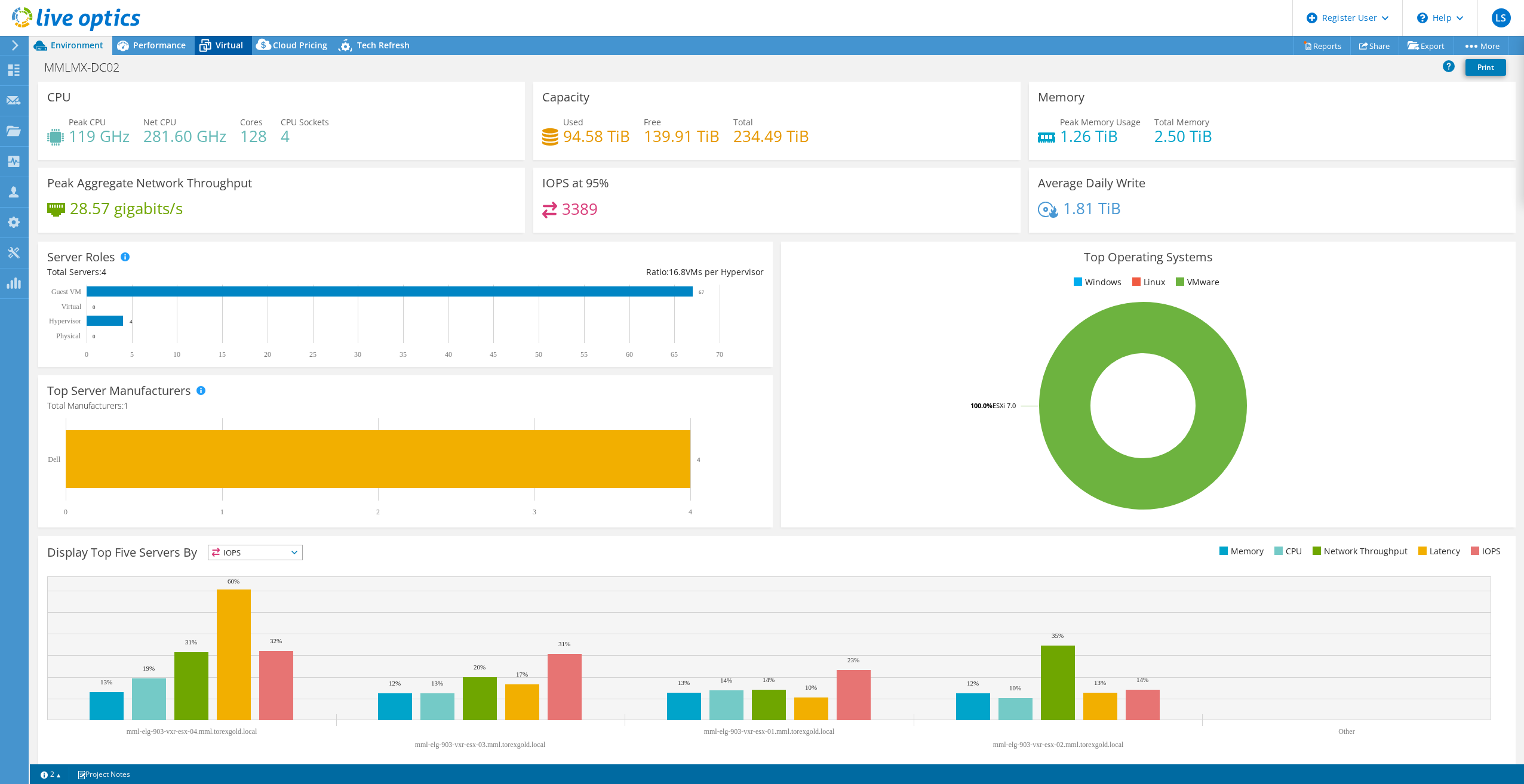
click at [222, 50] on span "Virtual" at bounding box center [229, 45] width 27 height 12
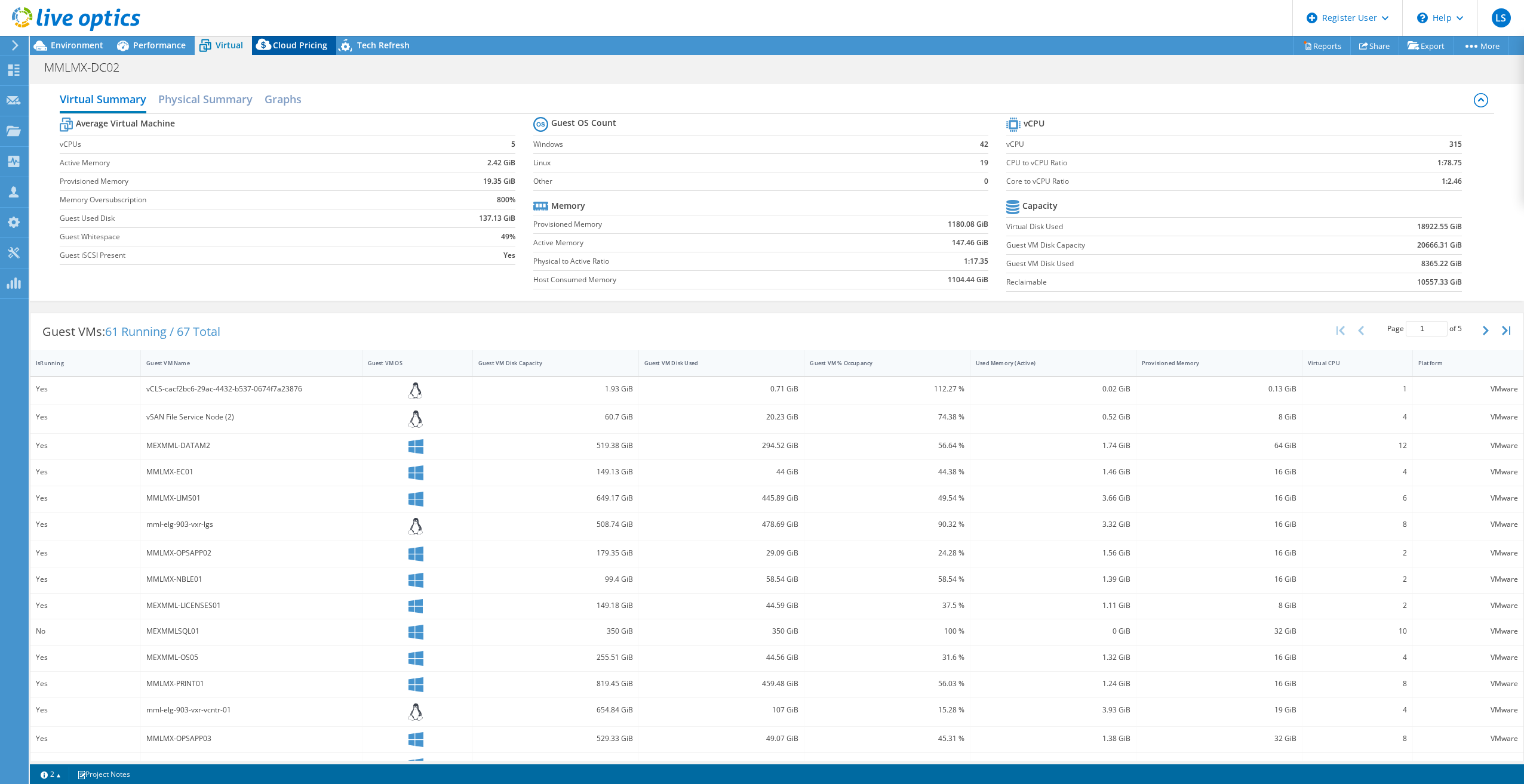
click at [288, 46] on span "Cloud Pricing" at bounding box center [300, 45] width 54 height 12
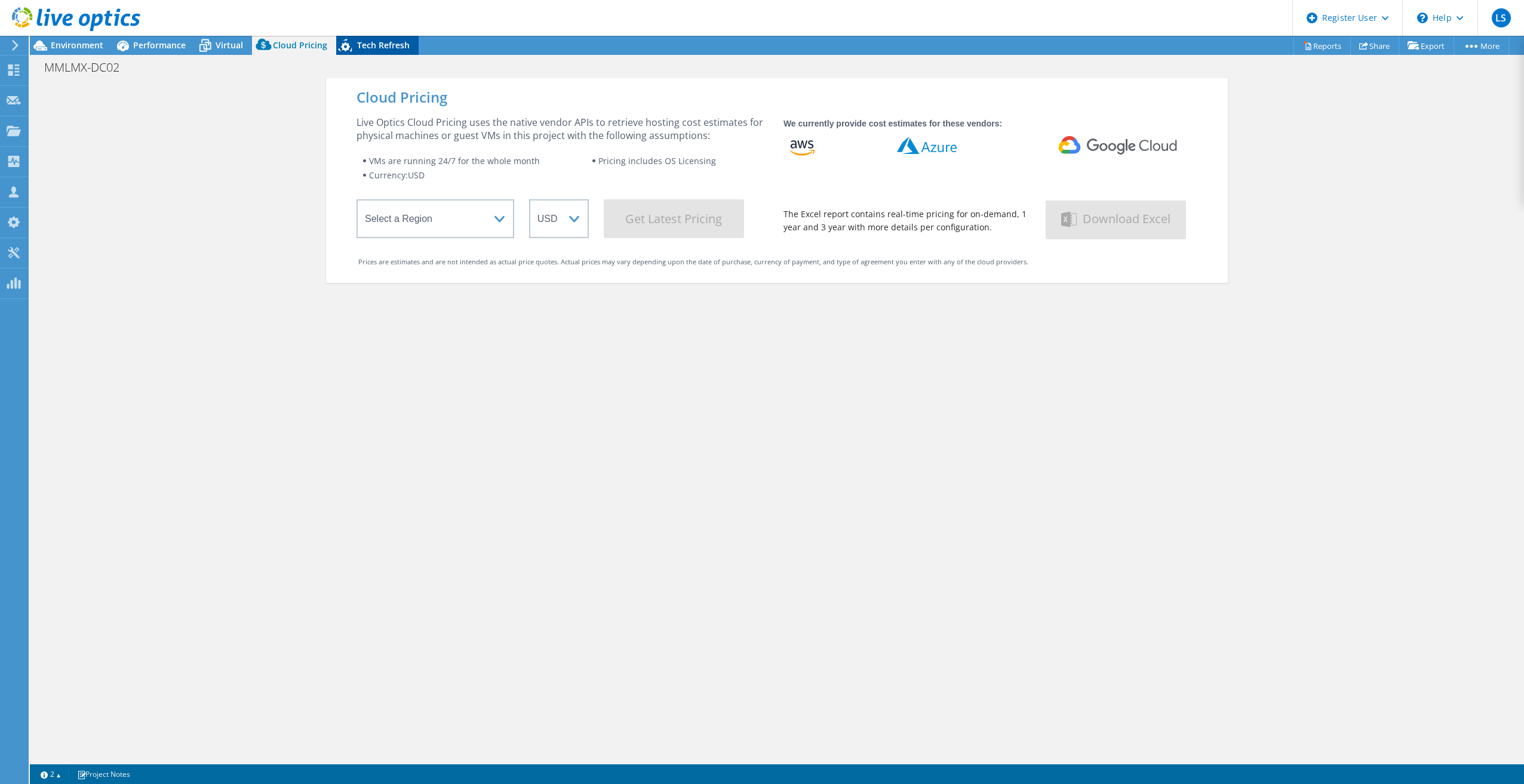
click at [375, 46] on span "Tech Refresh" at bounding box center [383, 45] width 52 height 12
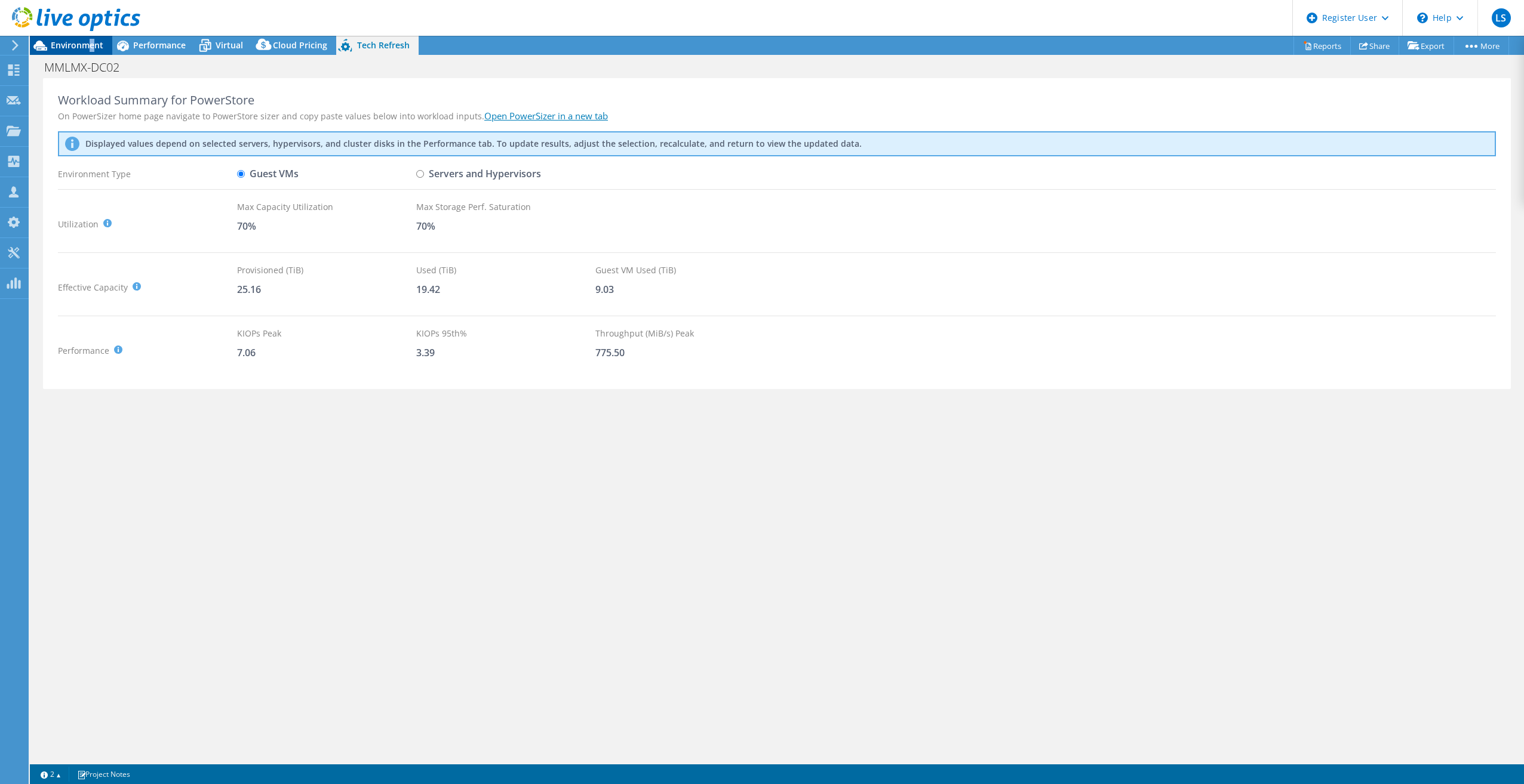
click at [92, 44] on span "Environment" at bounding box center [77, 45] width 52 height 12
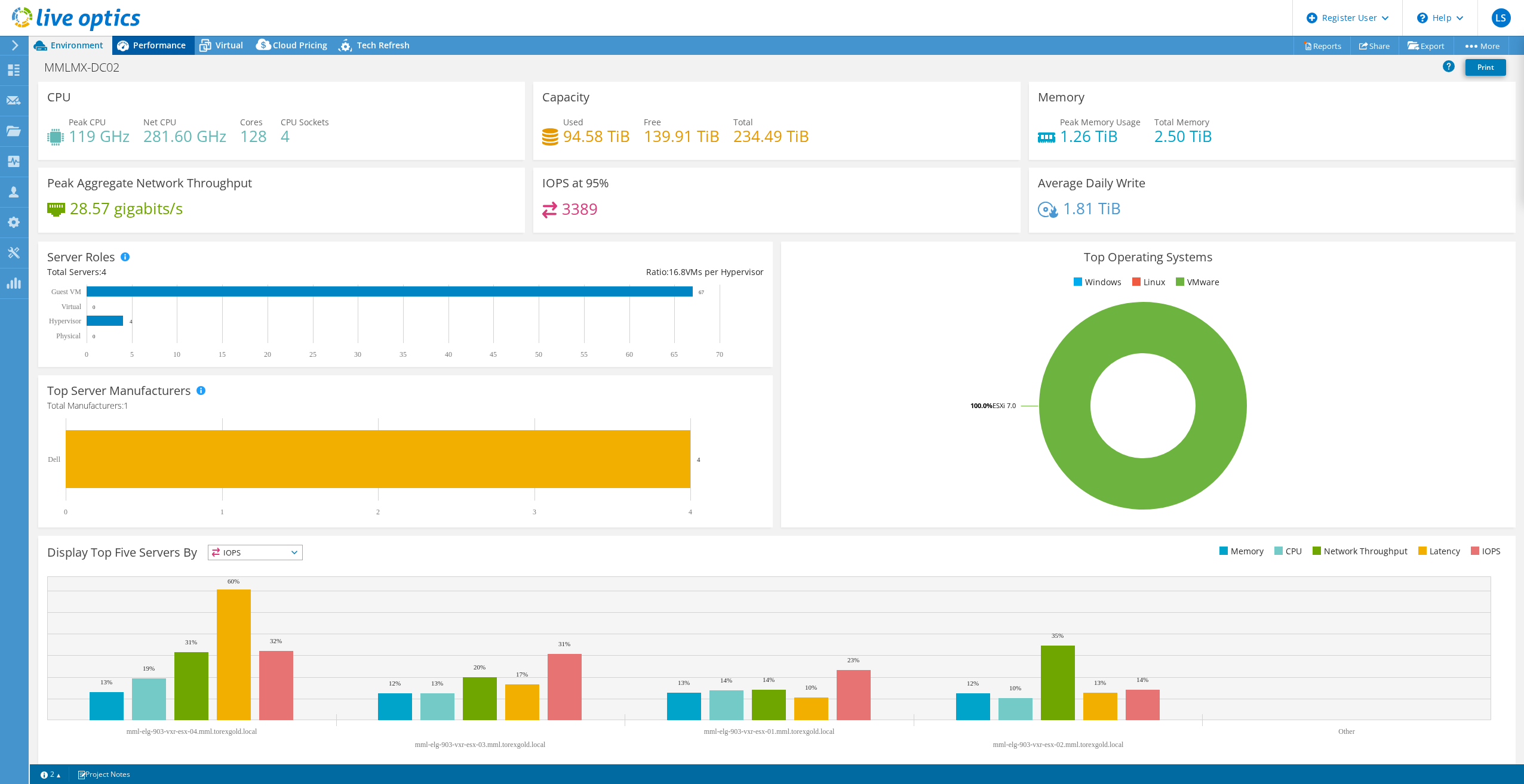
click at [168, 48] on span "Performance" at bounding box center [159, 45] width 52 height 12
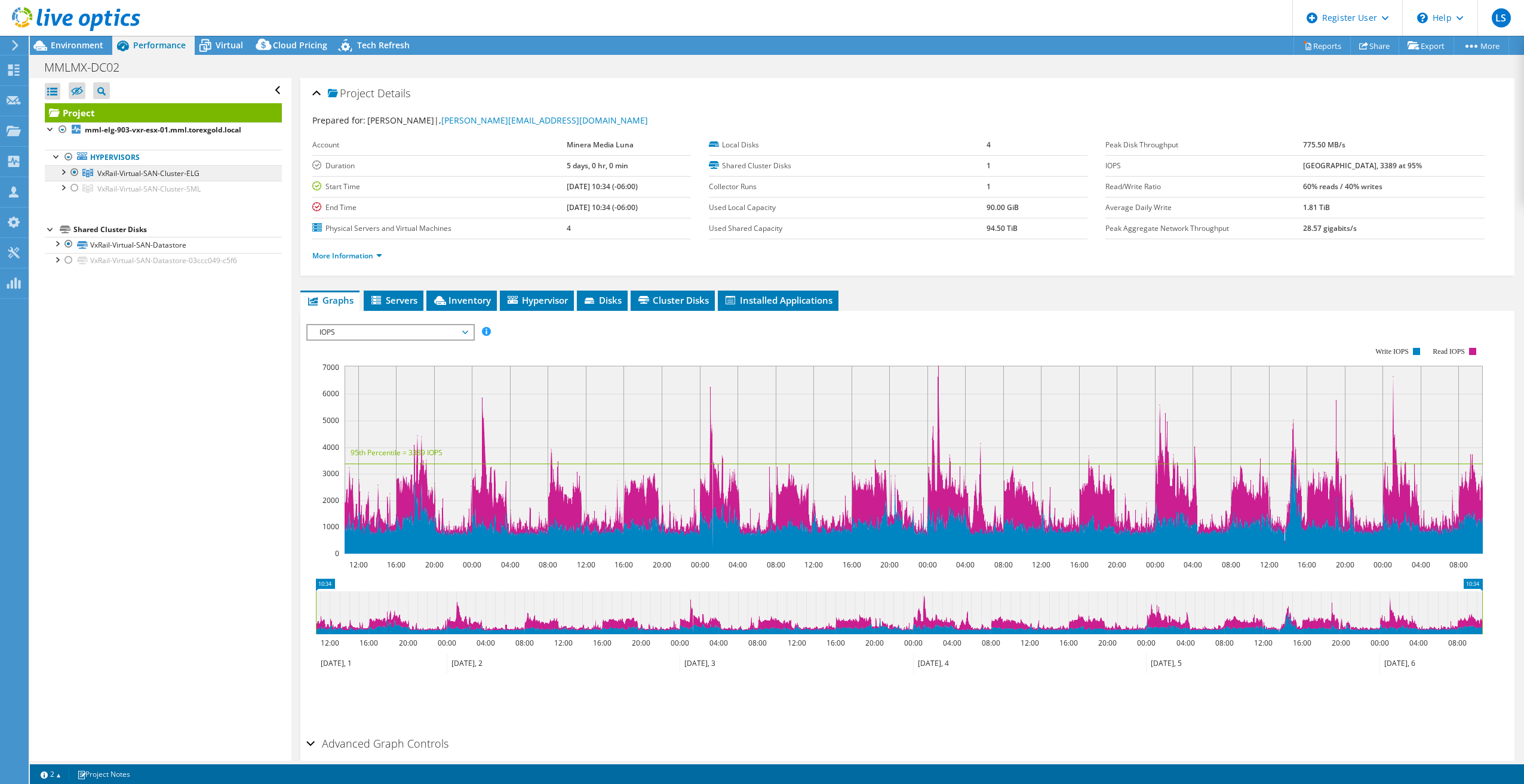
click at [142, 172] on span "VxRail-Virtual-SAN-Cluster-ELG" at bounding box center [148, 173] width 102 height 10
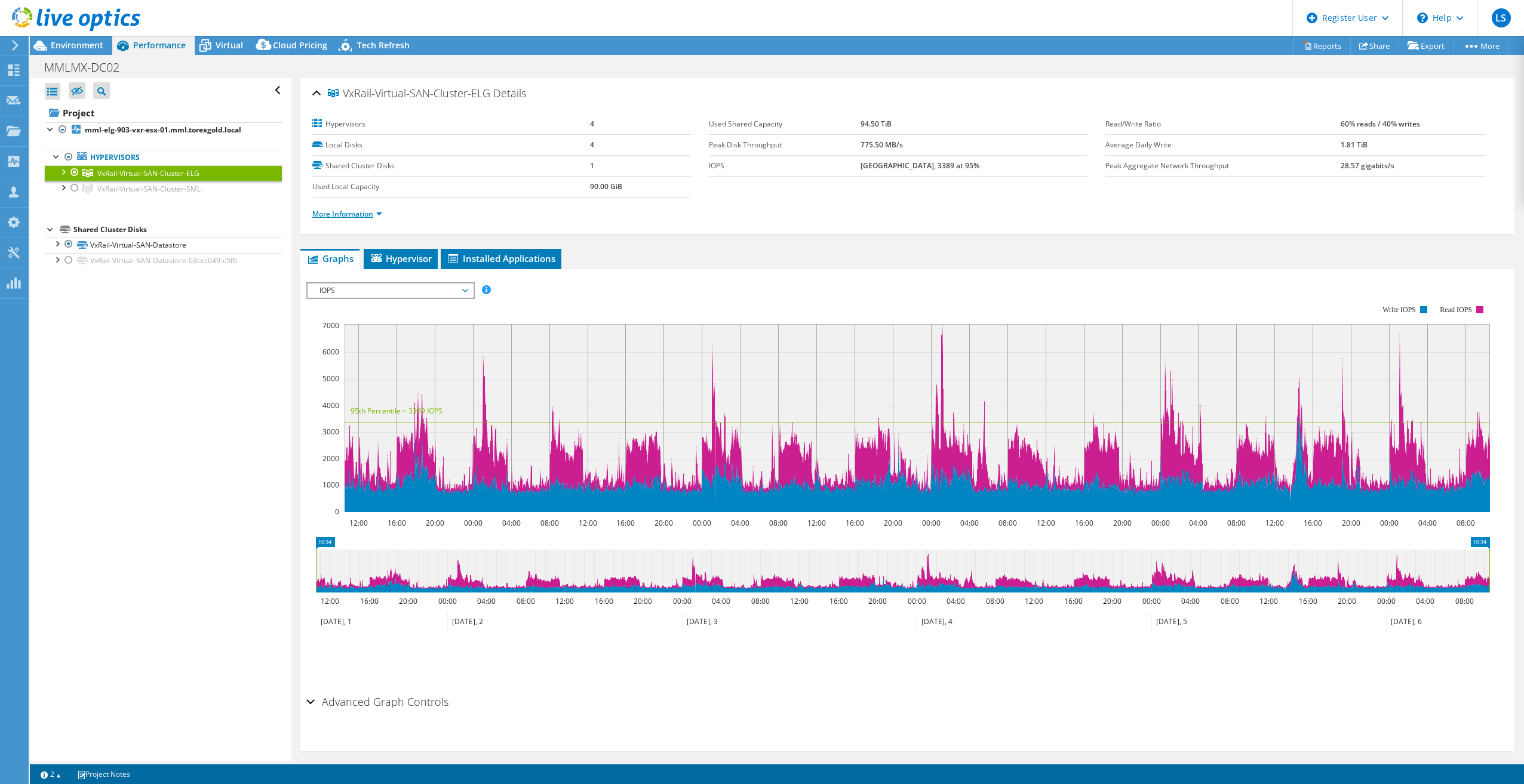
click at [355, 210] on link "More Information" at bounding box center [347, 214] width 70 height 10
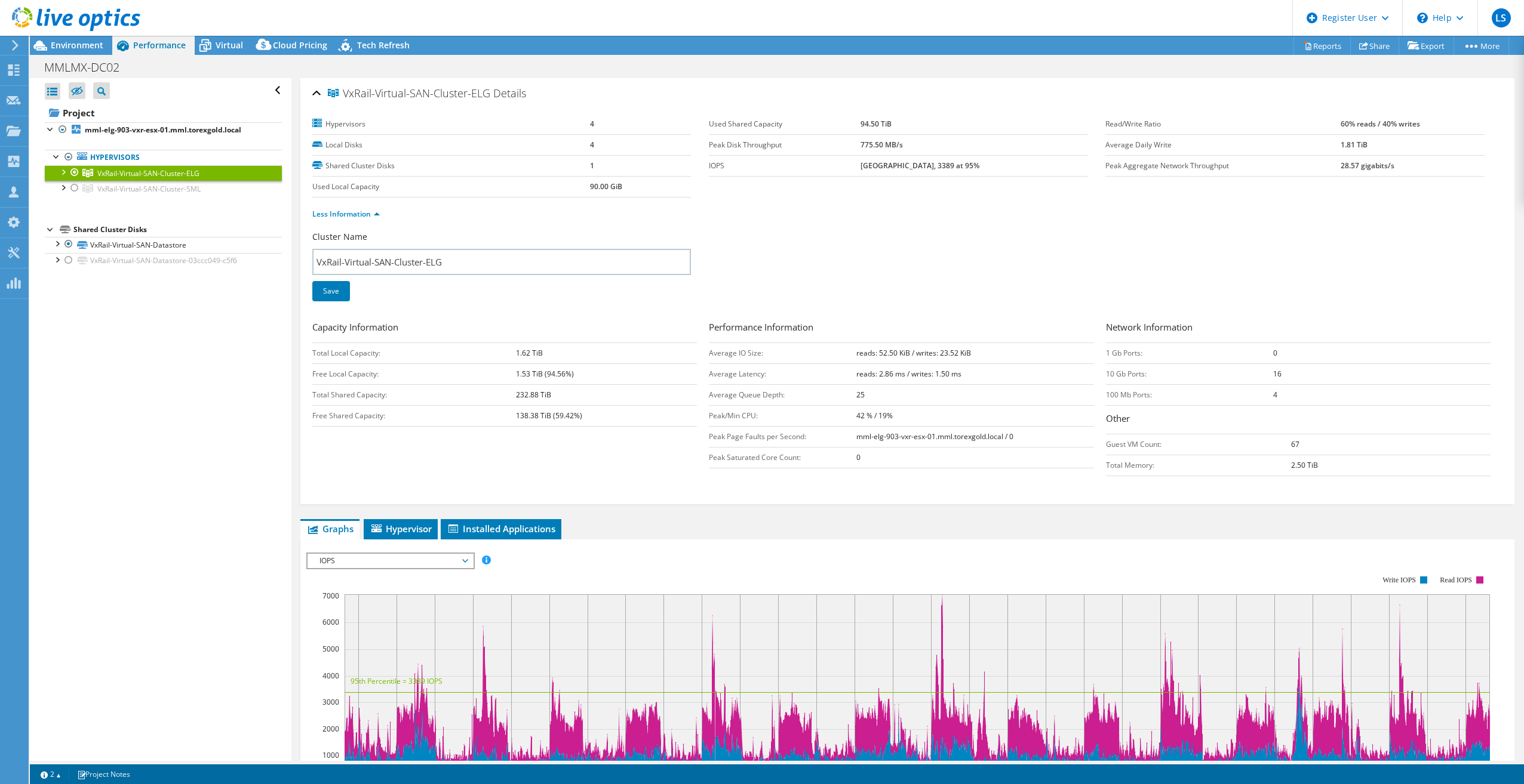
click at [63, 172] on div at bounding box center [63, 172] width 12 height 12
click at [46, 131] on div at bounding box center [51, 129] width 12 height 12
click at [76, 42] on span "Environment" at bounding box center [77, 45] width 52 height 12
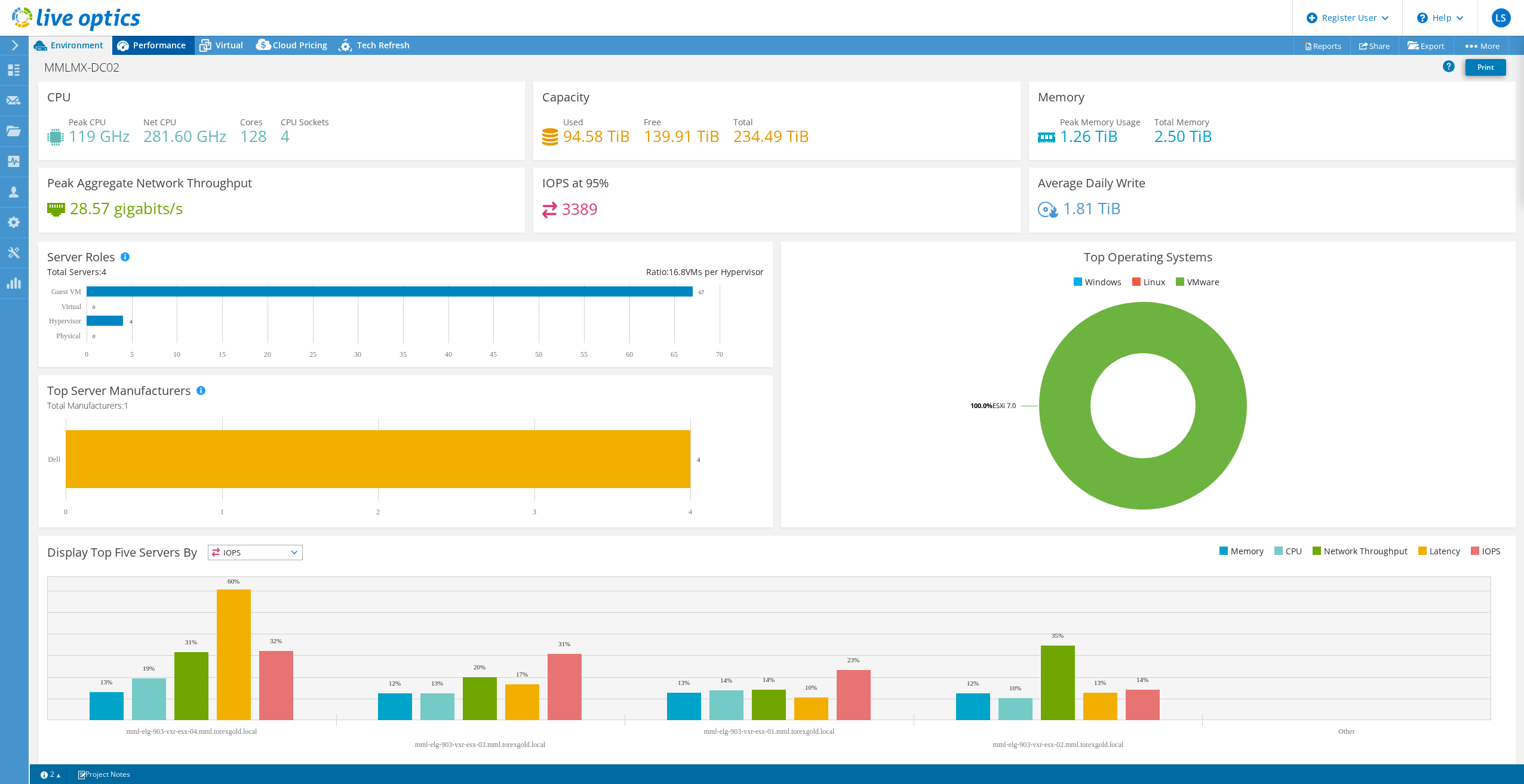
click at [135, 46] on span "Performance" at bounding box center [159, 45] width 52 height 12
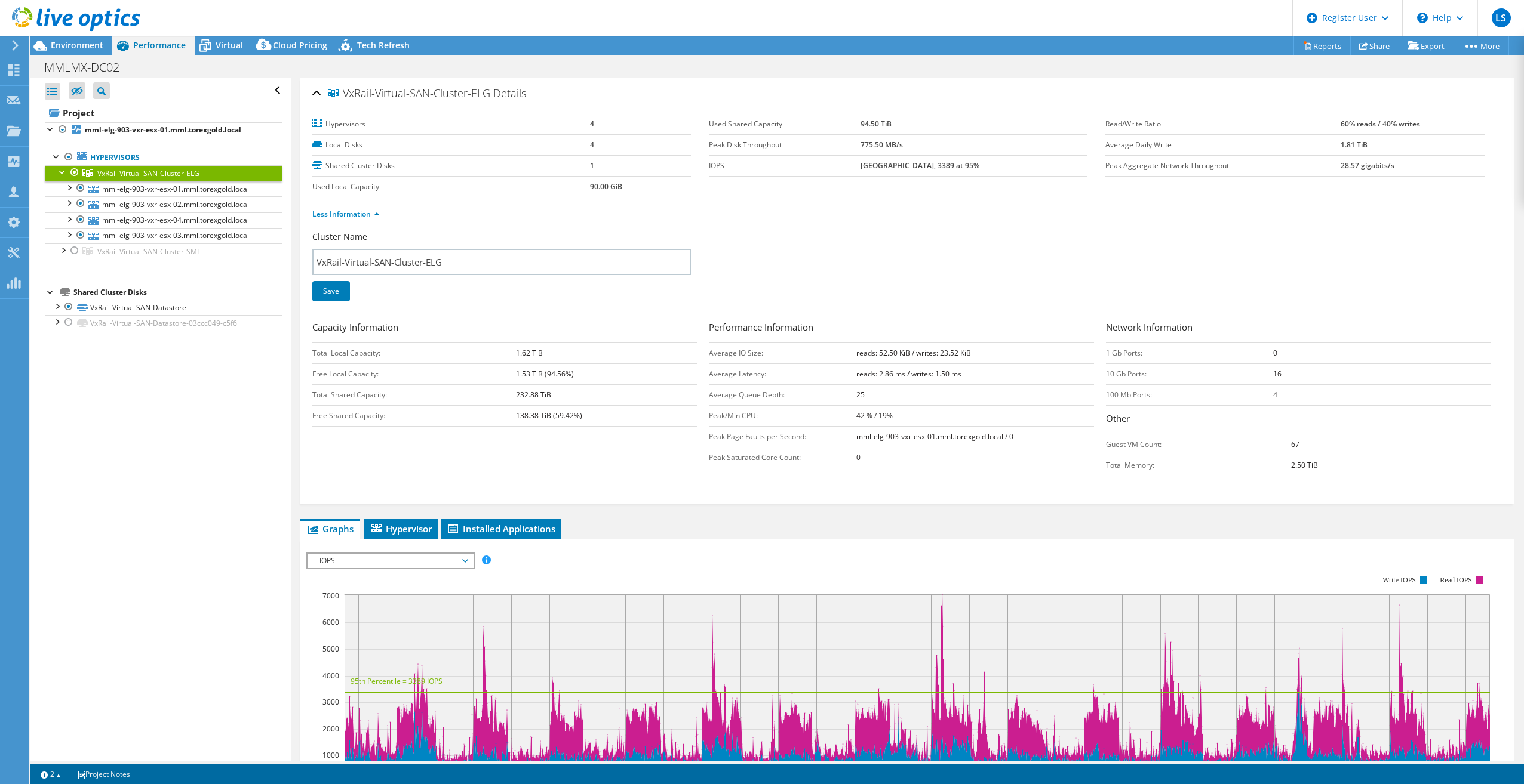
scroll to position [179, 0]
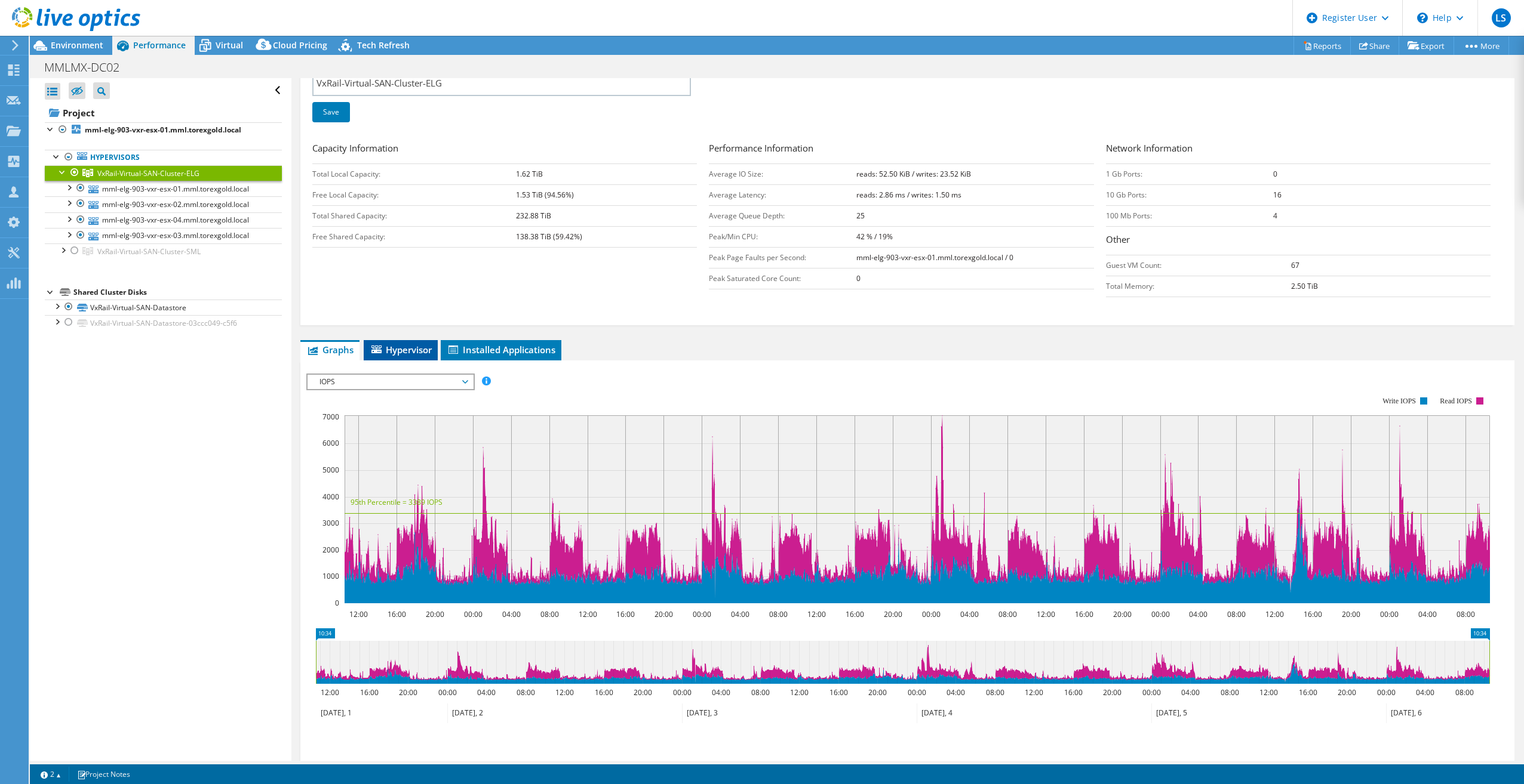
click at [402, 346] on span "Hypervisor" at bounding box center [400, 350] width 62 height 12
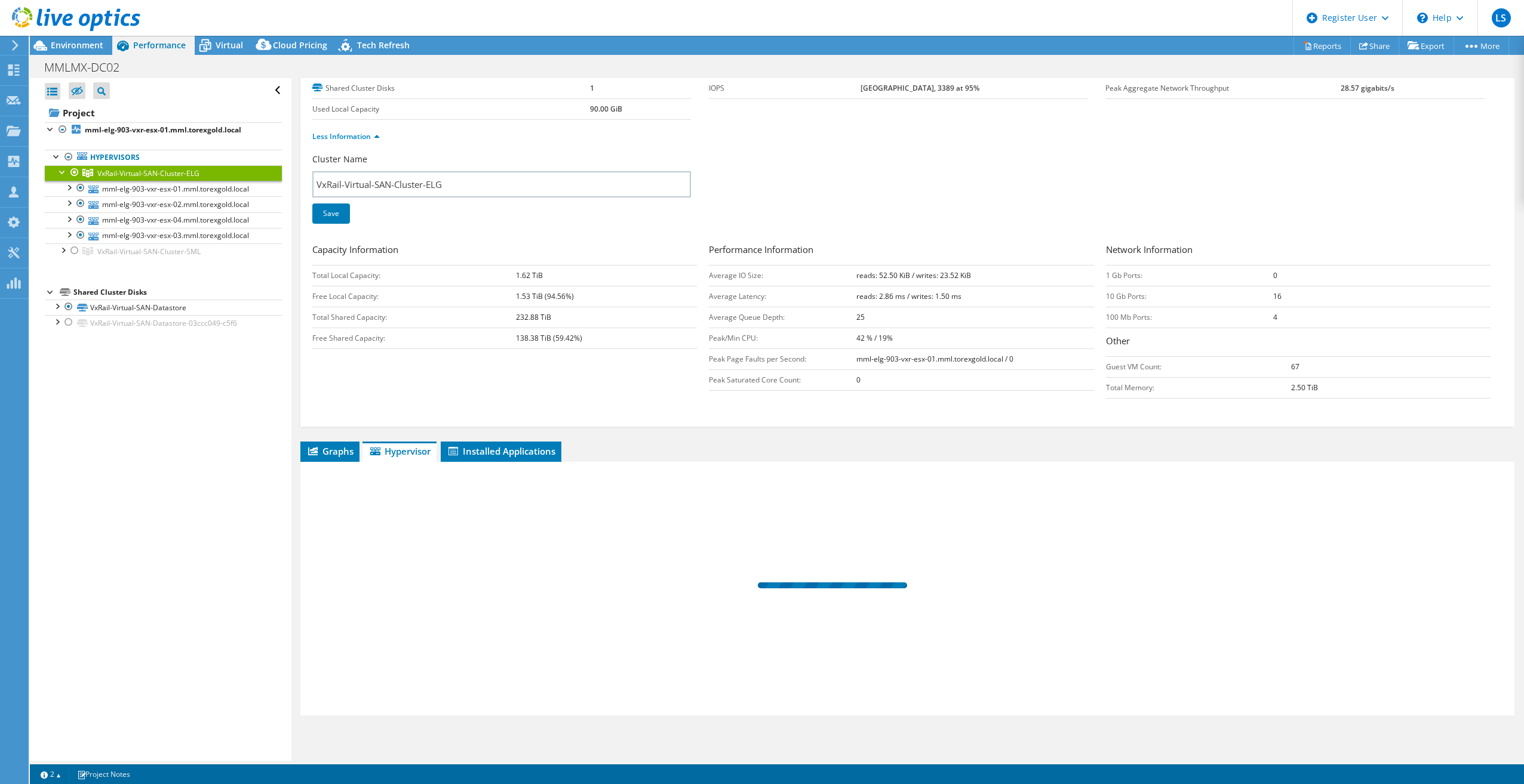
scroll to position [75, 0]
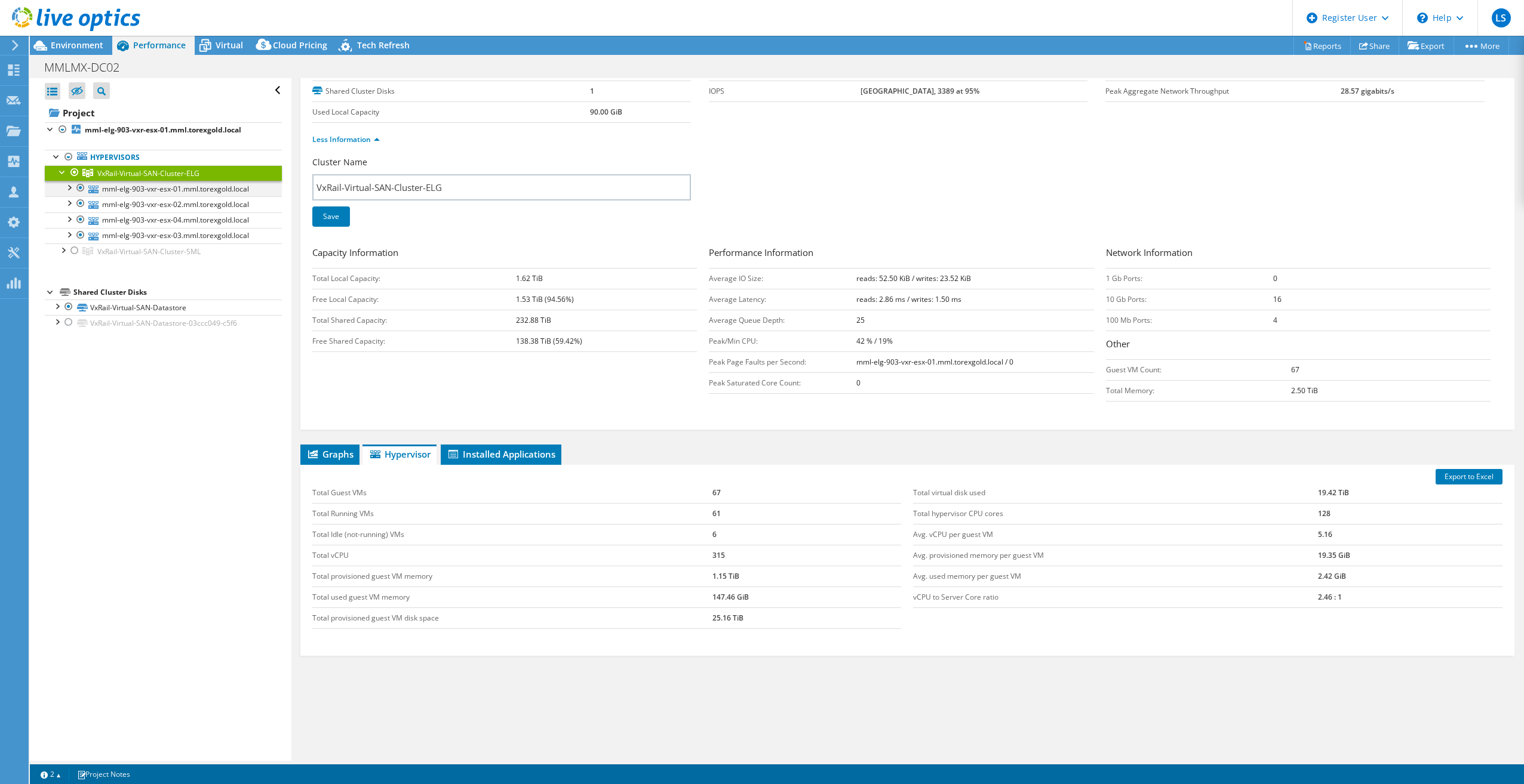
click at [68, 186] on div at bounding box center [69, 187] width 12 height 12
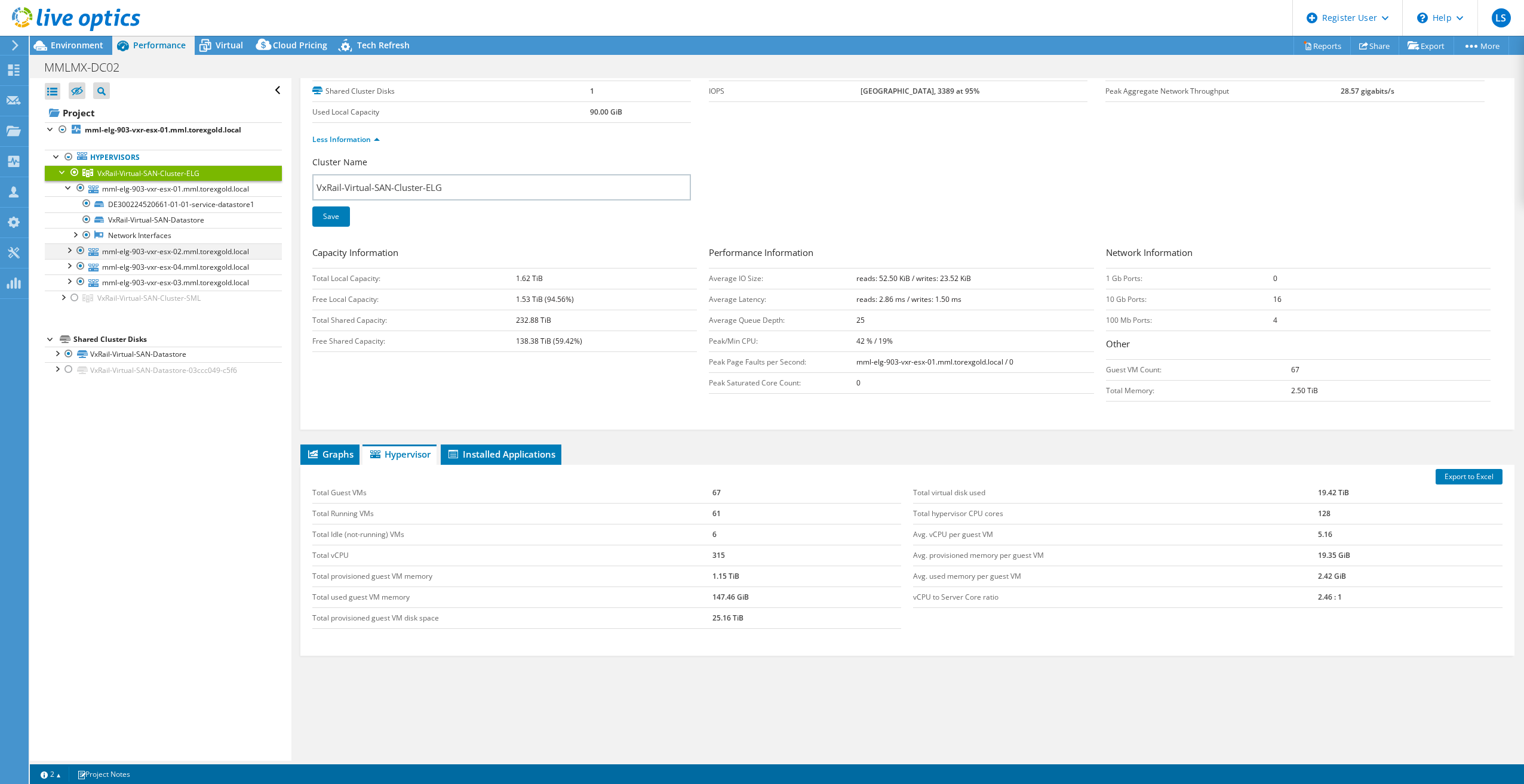
click at [68, 248] on div at bounding box center [69, 250] width 12 height 12
click at [65, 313] on div at bounding box center [69, 312] width 12 height 12
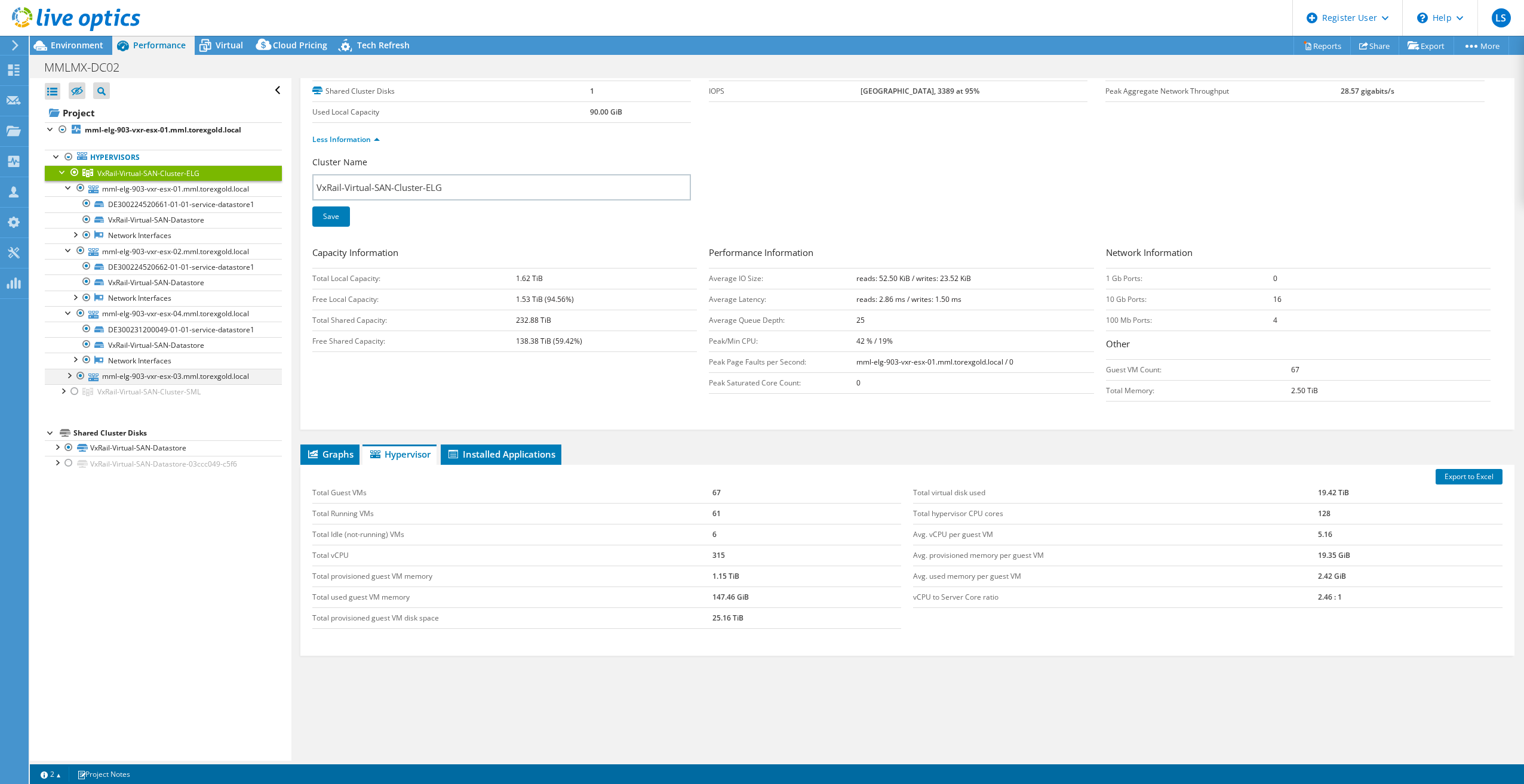
click at [65, 372] on div at bounding box center [69, 375] width 12 height 12
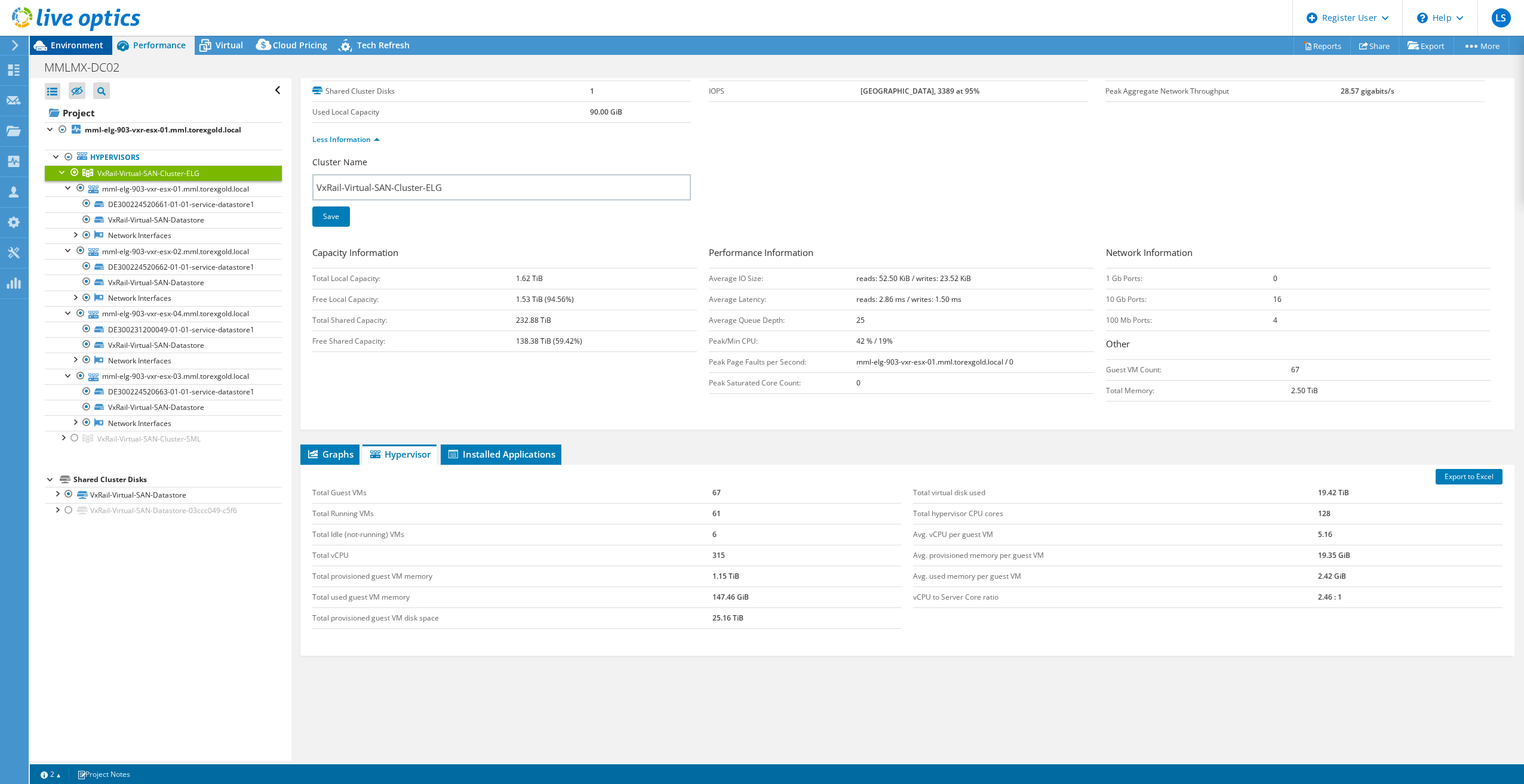
click at [89, 48] on span "Environment" at bounding box center [77, 45] width 52 height 12
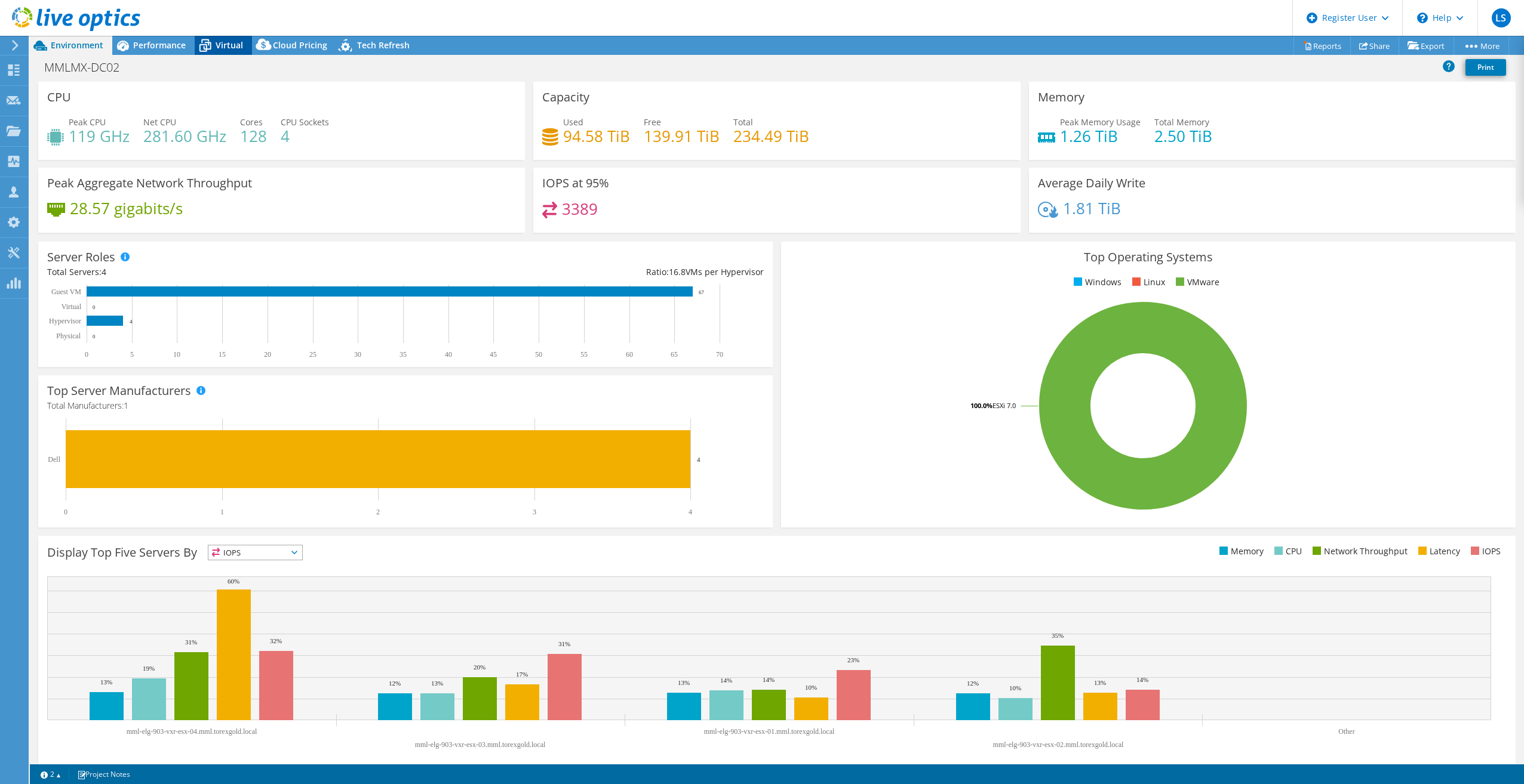
click at [227, 49] on span "Virtual" at bounding box center [229, 45] width 27 height 12
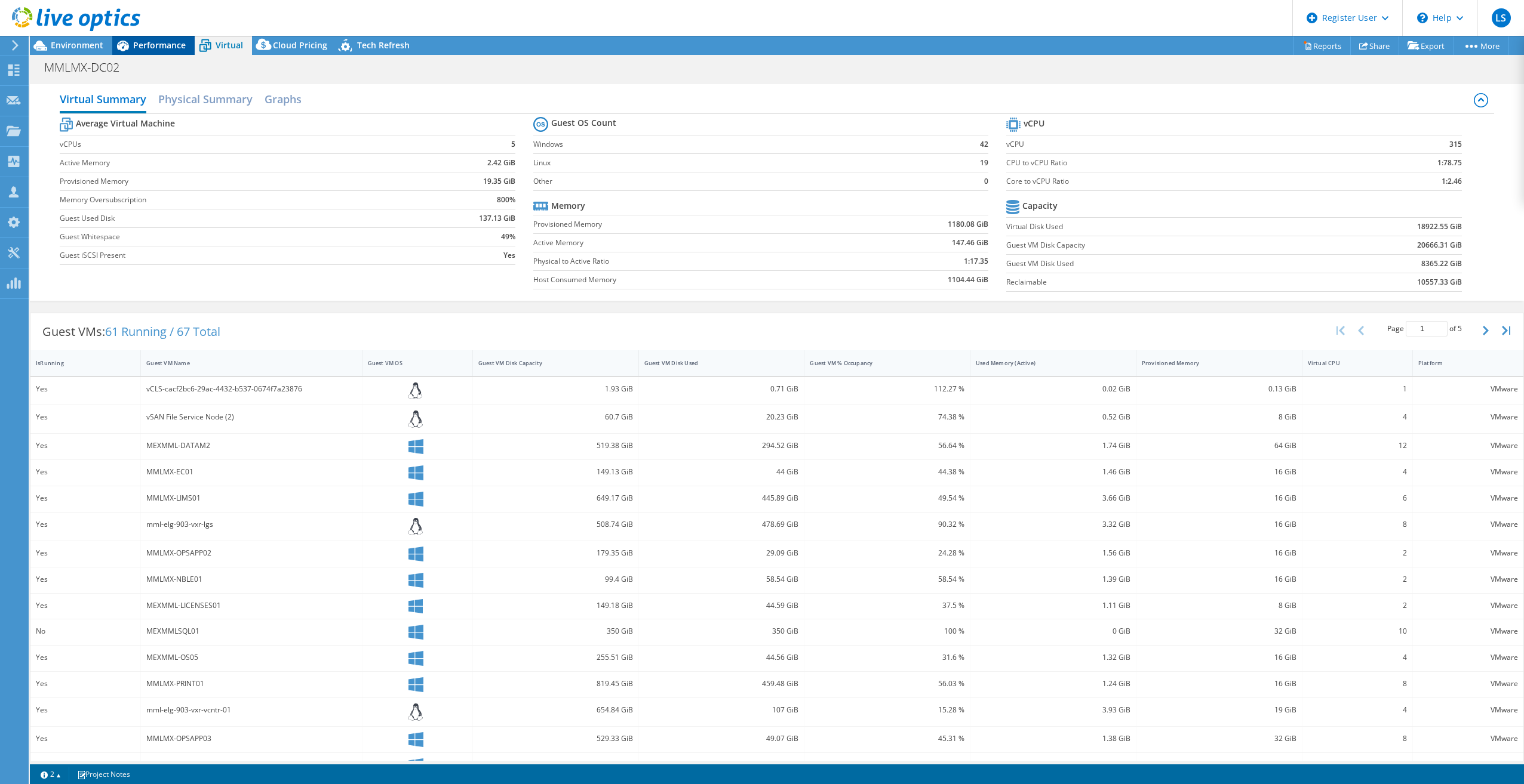
click at [151, 42] on span "Performance" at bounding box center [159, 45] width 52 height 12
